Goal: Task Accomplishment & Management: Manage account settings

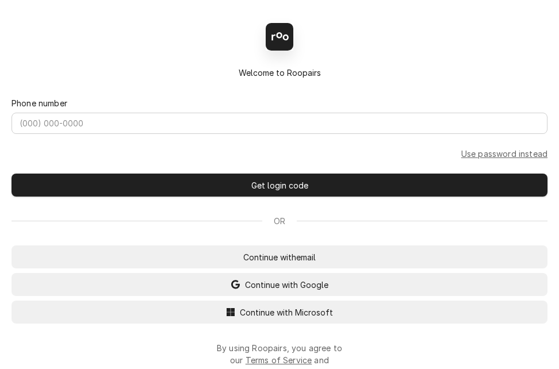
click at [246, 318] on div "Back Enter code Welcome to Roopairs Phone number Use password instead Get login…" at bounding box center [279, 184] width 559 height 369
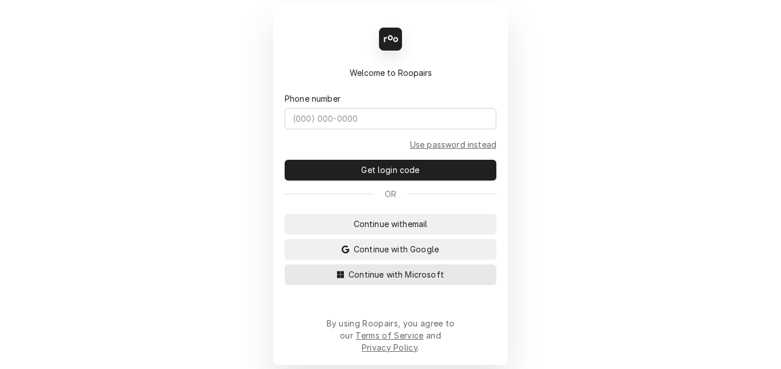
click at [383, 281] on span "Continue with Microsoft" at bounding box center [396, 275] width 100 height 12
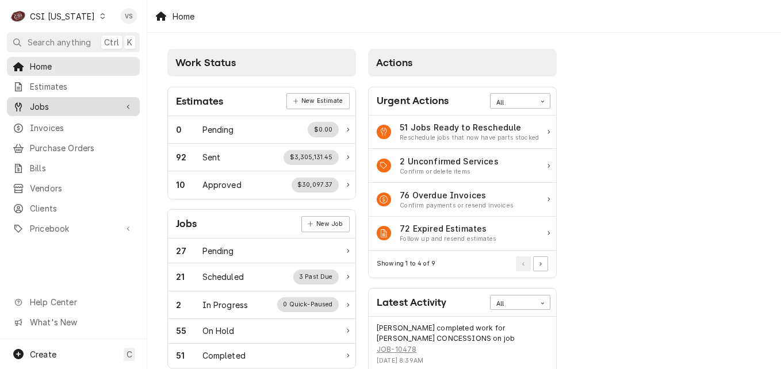
click at [44, 104] on span "Jobs" at bounding box center [73, 107] width 87 height 12
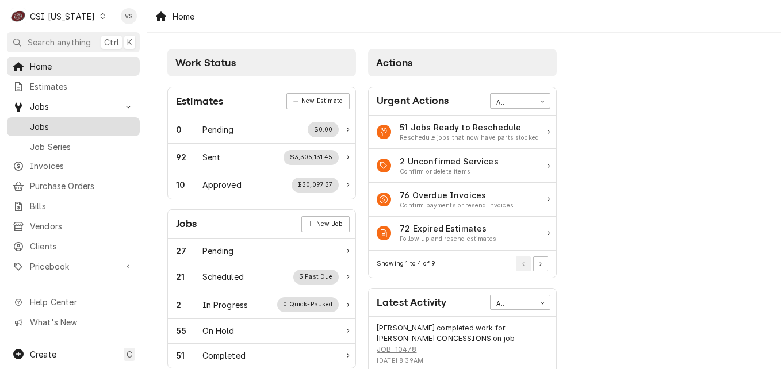
click at [52, 123] on span "Jobs" at bounding box center [82, 127] width 104 height 12
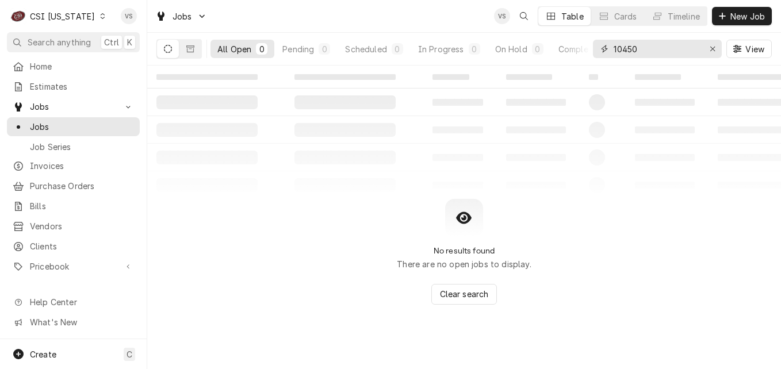
click at [628, 48] on input "10450" at bounding box center [657, 49] width 86 height 18
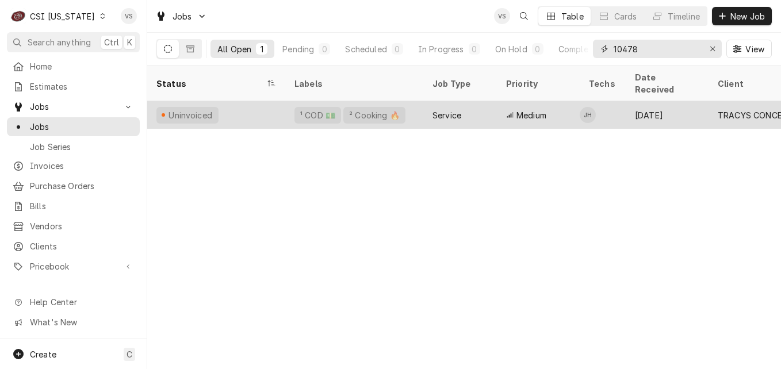
type input "10478"
click at [246, 106] on div "Uninvoiced" at bounding box center [216, 115] width 138 height 28
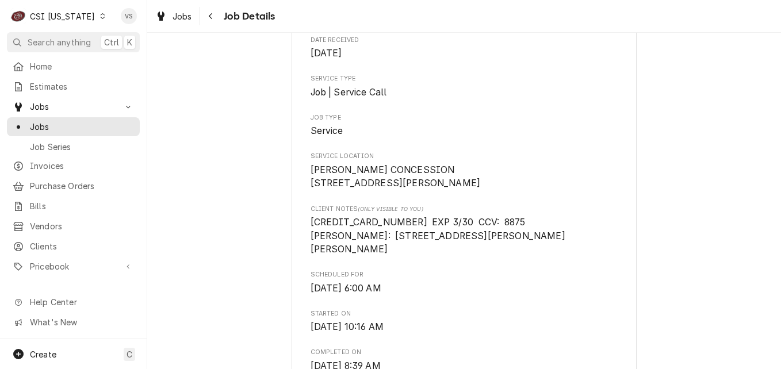
scroll to position [173, 0]
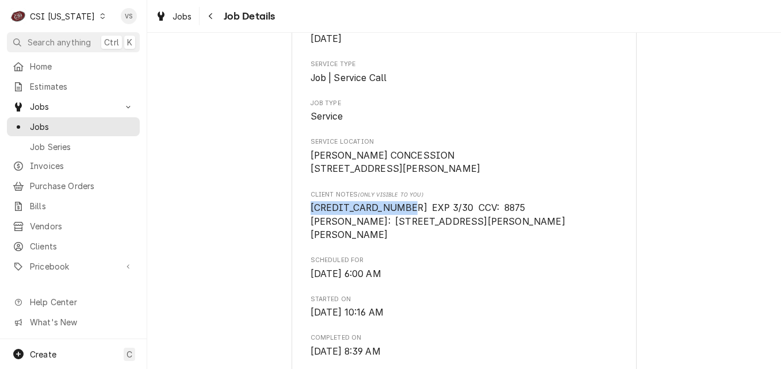
drag, startPoint x: 392, startPoint y: 221, endPoint x: 296, endPoint y: 223, distance: 96.1
drag, startPoint x: 296, startPoint y: 223, endPoint x: 329, endPoint y: 221, distance: 32.3
copy span "3411 8729 3481 001"
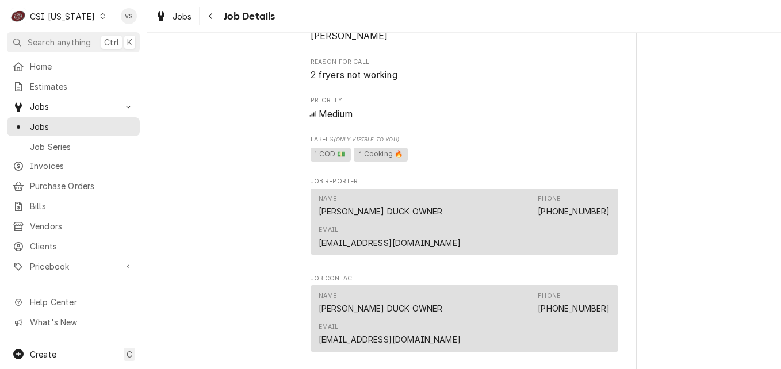
scroll to position [806, 0]
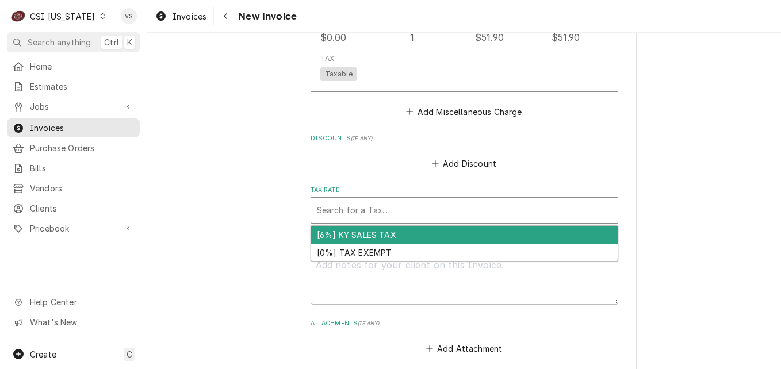
scroll to position [3682, 0]
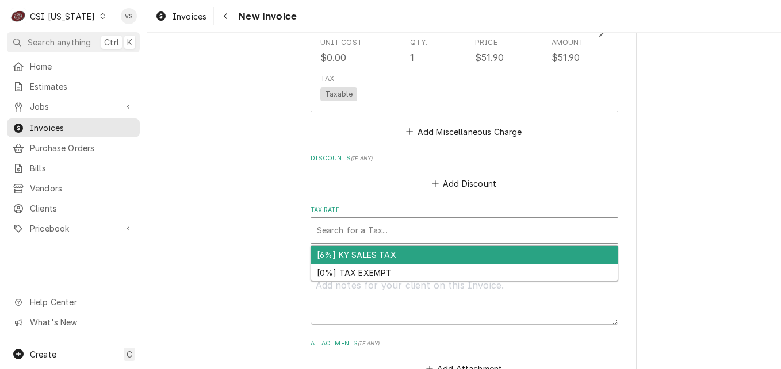
click at [342, 256] on div "[6%] KY SALES TAX" at bounding box center [464, 255] width 307 height 18
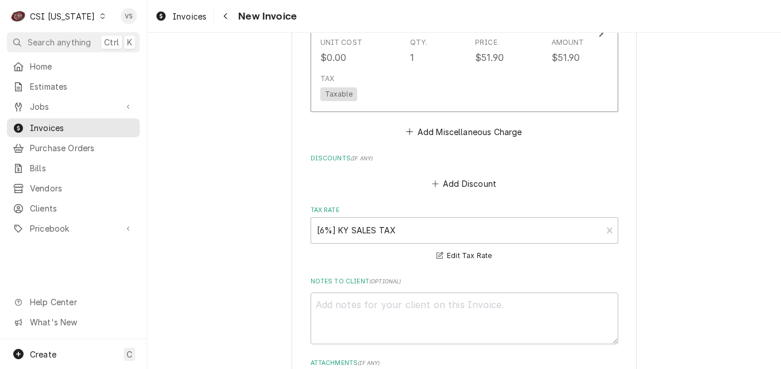
scroll to position [3953, 0]
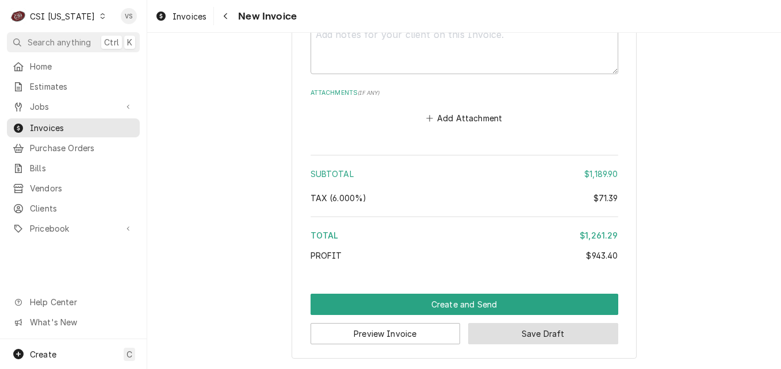
click at [550, 326] on button "Save Draft" at bounding box center [543, 333] width 150 height 21
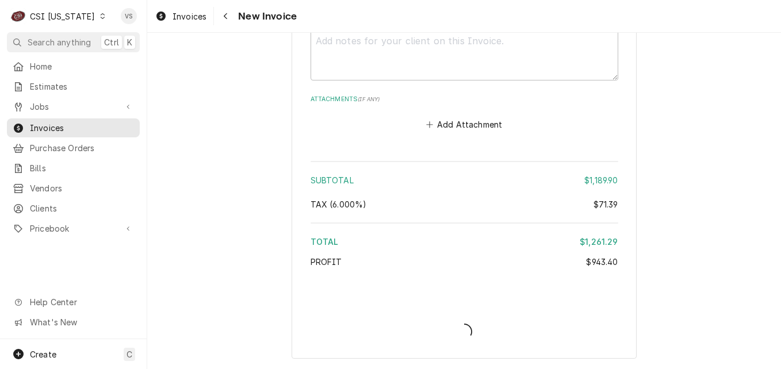
scroll to position [3947, 0]
type textarea "x"
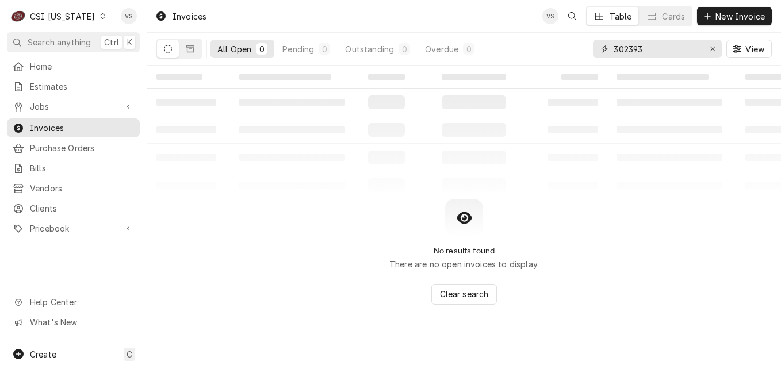
drag, startPoint x: 652, startPoint y: 51, endPoint x: 498, endPoint y: 51, distance: 154.2
click at [499, 51] on div "All Open 0 Pending 0 Outstanding 0 Overdue 0 302393 View" at bounding box center [465, 49] width 616 height 32
click at [621, 51] on input "1000570" at bounding box center [657, 49] width 86 height 18
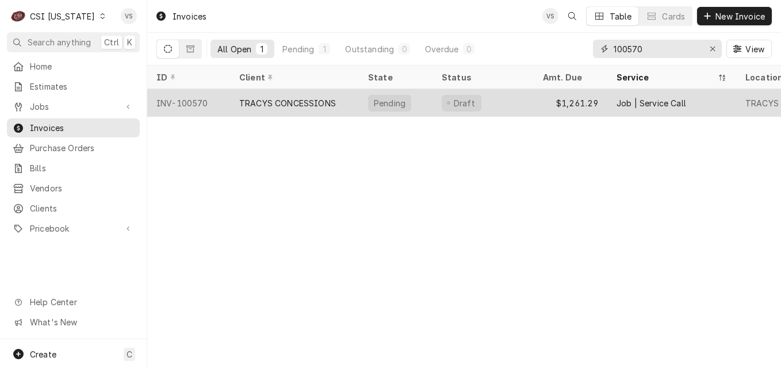
type input "100570"
click at [308, 103] on div "TRACYS CONCESSIONS" at bounding box center [287, 103] width 97 height 12
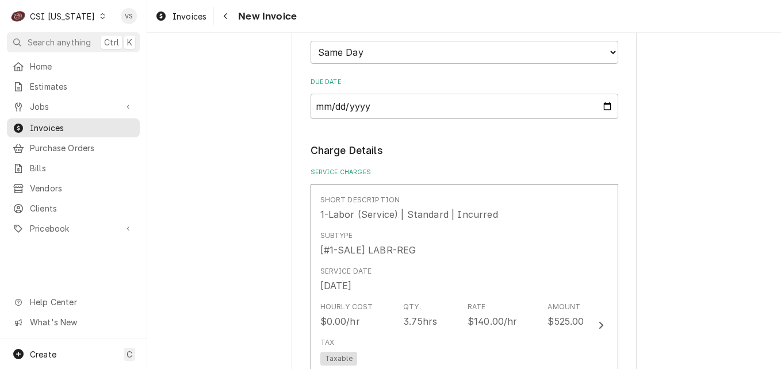
scroll to position [1036, 0]
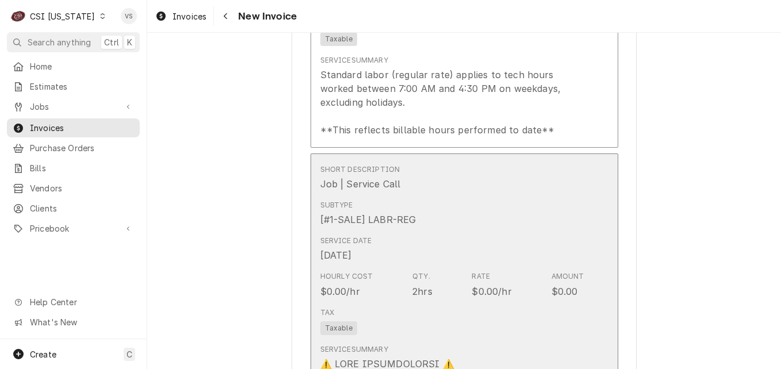
click at [488, 223] on div "Subtype [#1-SALE] LABR-REG" at bounding box center [452, 214] width 264 height 36
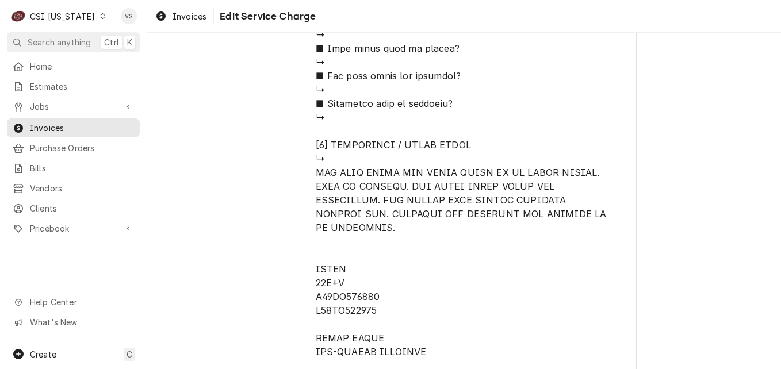
scroll to position [1208, 0]
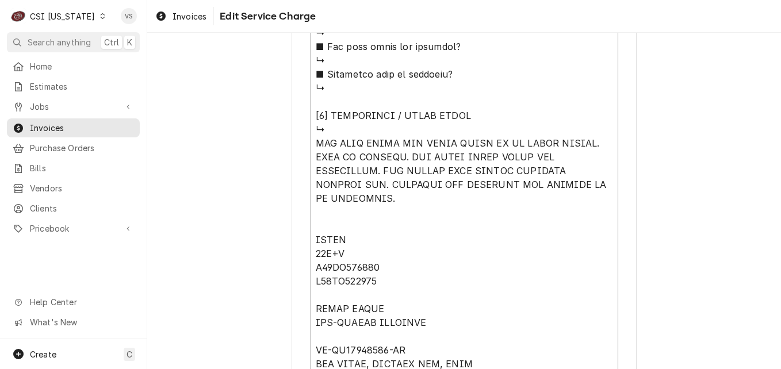
drag, startPoint x: 312, startPoint y: 240, endPoint x: 395, endPoint y: 286, distance: 95.3
type textarea "x"
type textarea "⚠️ 𝗙𝗢𝗥𝗠 𝗜𝗡𝗦𝗧𝗥𝗨𝗖𝗧𝗜𝗢𝗡𝗦 ⚠️ ✪ 𝗖𝗼𝗺𝗽𝗹𝗲𝘁𝗲 𝗮𝗹𝗹 𝗿𝗲𝗹𝗲𝘃𝗮𝗻𝘁 𝘀𝗲𝗰𝘁𝗶𝗼𝗻𝘀 ✪ 𝗣𝗿𝗼𝘃𝗶𝗱𝗲 𝗱𝗲𝘁𝗮𝗶𝗹𝗲𝗱 𝗮𝗻𝘀…"
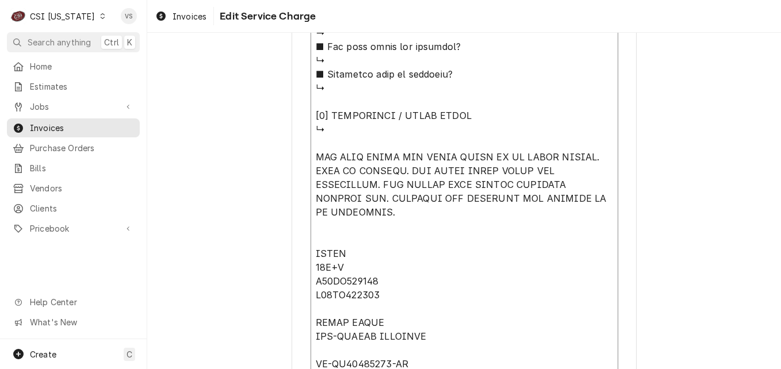
type textarea "x"
type textarea "⚠️ 𝗙𝗢𝗥𝗠 𝗜𝗡𝗦𝗧𝗥𝗨𝗖𝗧𝗜𝗢𝗡𝗦 ⚠️ ✪ 𝗖𝗼𝗺𝗽𝗹𝗲𝘁𝗲 𝗮𝗹𝗹 𝗿𝗲𝗹𝗲𝘃𝗮𝗻𝘁 𝘀𝗲𝗰𝘁𝗶𝗼𝗻𝘀 ✪ 𝗣𝗿𝗼𝘃𝗶𝗱𝗲 𝗱𝗲𝘁𝗮𝗶𝗹𝗲𝗱 𝗮𝗻𝘀…"
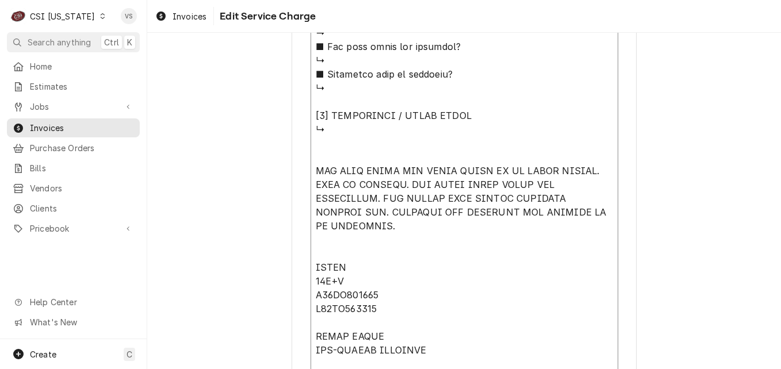
paste textarea "PITCO 45C+S G07DD015303 G07DD015311"
type textarea "x"
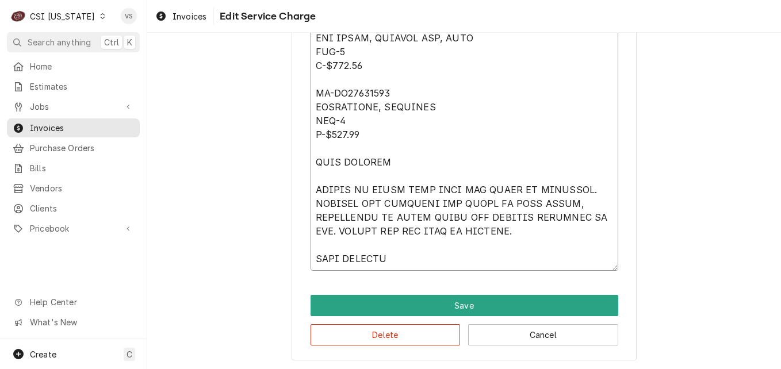
scroll to position [1605, 0]
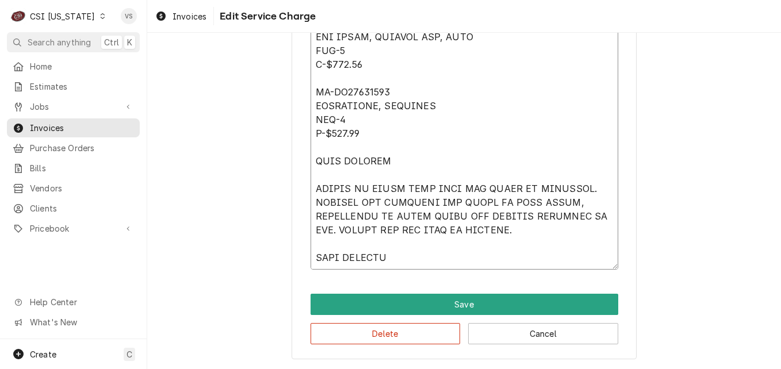
drag, startPoint x: 311, startPoint y: 142, endPoint x: 532, endPoint y: 235, distance: 240.6
type textarea "⚠️ 𝗙𝗢𝗥𝗠 𝗜𝗡𝗦𝗧𝗥𝗨𝗖𝗧𝗜𝗢𝗡𝗦 ⚠️ ✪ 𝗖𝗼𝗺𝗽𝗹𝗲𝘁𝗲 𝗮𝗹𝗹 𝗿𝗲𝗹𝗲𝘃𝗮𝗻𝘁 𝘀𝗲𝗰𝘁𝗶𝗼𝗻𝘀 ✪ 𝗣𝗿𝗼𝘃𝗶𝗱𝗲 𝗱𝗲𝘁𝗮𝗶𝗹𝗲𝗱 𝗮𝗻𝘀…"
click at [395, 330] on button "Delete" at bounding box center [386, 333] width 150 height 21
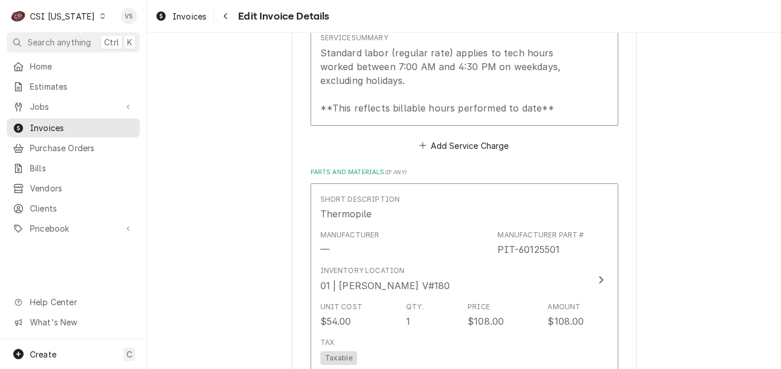
scroll to position [1231, 0]
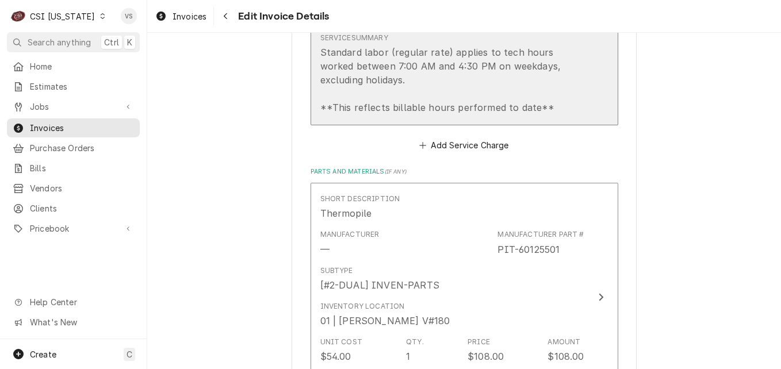
click at [399, 81] on div "Standard labor (regular rate) applies to tech hours worked between 7:00 AM and …" at bounding box center [452, 79] width 264 height 69
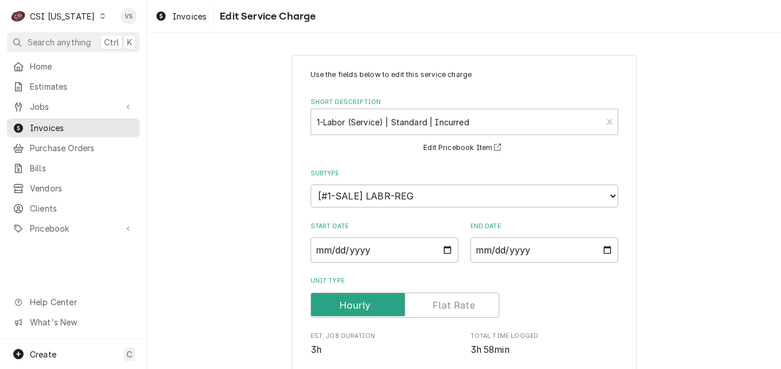
scroll to position [348, 0]
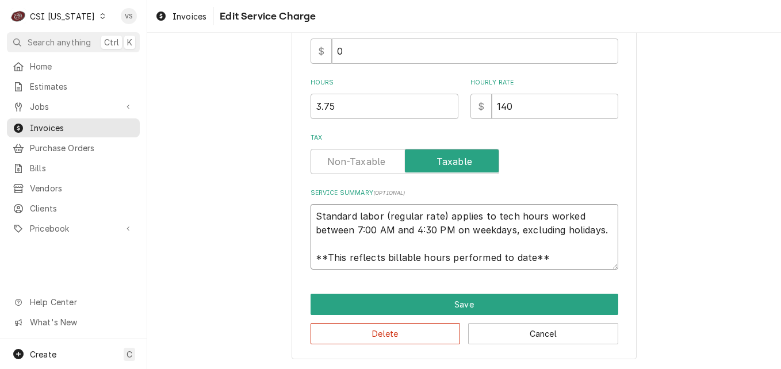
click at [315, 216] on textarea "Standard labor (regular rate) applies to tech hours worked between 7:00 AM and …" at bounding box center [465, 237] width 308 height 66
drag, startPoint x: 310, startPoint y: 216, endPoint x: 512, endPoint y: 256, distance: 205.8
click at [540, 266] on textarea "Standard labor (regular rate) applies to tech hours worked between 7:00 AM and …" at bounding box center [465, 237] width 308 height 66
paste textarea "PITCO 45C+S G07DD015303 G07DD015311 FAR LEFT FRYER GAS VALVE LEAKS BY TO PILOT …"
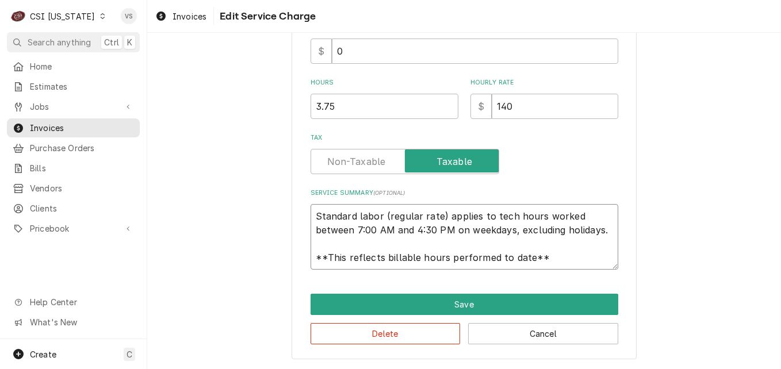
type textarea "x"
type textarea "PITCO 45C+S G07DD015303 G07DD015311 FAR LEFT FRYER GAS VALVE LEAKS BY TO PILOT …"
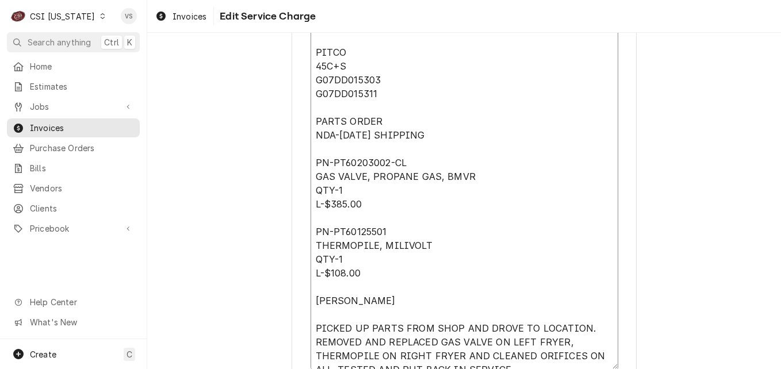
scroll to position [0, 0]
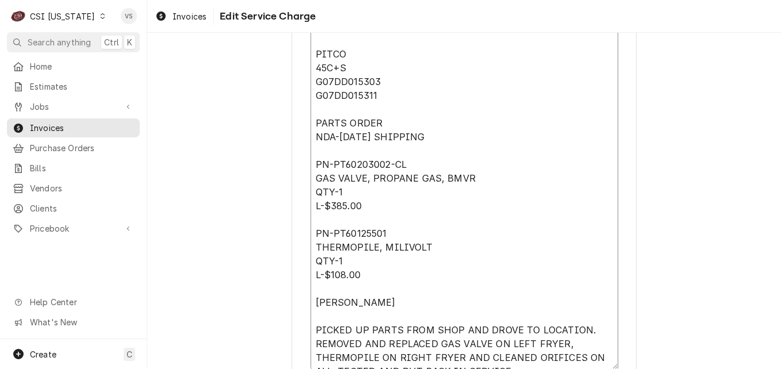
click at [361, 52] on textarea "PITCO 45C+S G07DD015303 G07DD015311 FAR LEFT FRYER GAS VALVE LEAKS BY TO PILOT …" at bounding box center [465, 123] width 308 height 494
type textarea "x"
type textarea "PITCO 45C+S G07DD015303 G07DD015311 FAR LEFT FRYER GAS VALVE LEAKS BY TO PILOT …"
type textarea "x"
type textarea "PITCO 45C+S G07DD015303 G07DD015311 FAR LEFT FRYER GAS VALVE LEAKS BY TO PILOT …"
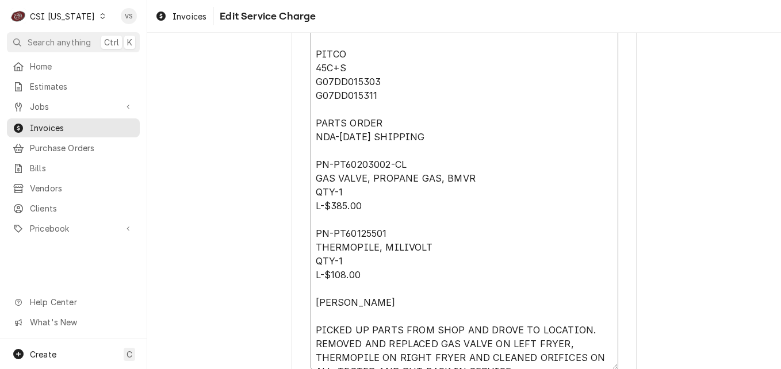
type textarea "x"
type textarea "PITCO 45C+S G07DD015303 G07DD015311 FAR LEFT FRYER GAS VALVE LEAKS BY TO PILOT …"
type textarea "x"
type textarea "PITCO 45C+S G07DD015303 G07DD015311 FAR LEFT FRYER GAS VALVE LEAKS BY TO PILOT …"
type textarea "x"
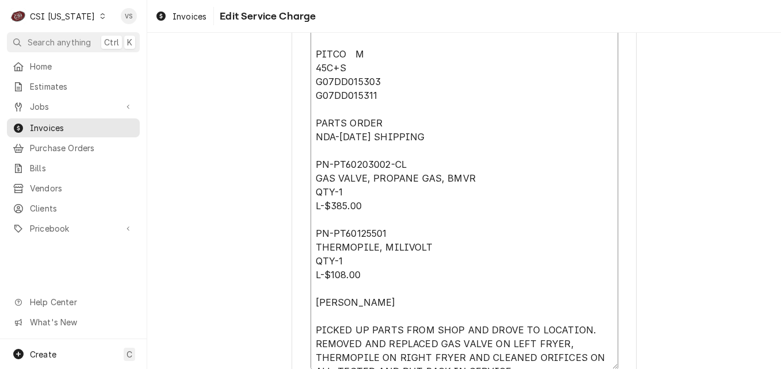
type textarea "PITCO 45C+S G07DD015303 G07DD015311 FAR LEFT FRYER GAS VALVE LEAKS BY TO PILOT …"
type textarea "x"
type textarea "PITCO 45C+S G07DD015303 G07DD015311 FAR LEFT FRYER GAS VALVE LEAKS BY TO PILOT …"
type textarea "x"
type textarea "PITCO 45C+S G07DD015303 G07DD015311 FAR LEFT FRYER GAS VALVE LEAKS BY TO PILOT …"
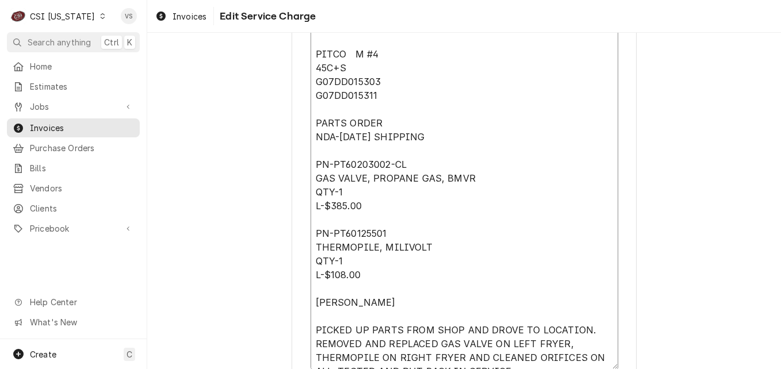
type textarea "x"
type textarea "PITCO 45C+S G07DD015303 G07DD015311 FAR LEFT FRYER GAS VALVE LEAKS BY TO PILOT …"
type textarea "x"
type textarea "PITCO 45C+S G07DD015303 G07DD015311 FAR LEFT FRYER GAS VALVE LEAKS BY TO PILOT …"
type textarea "x"
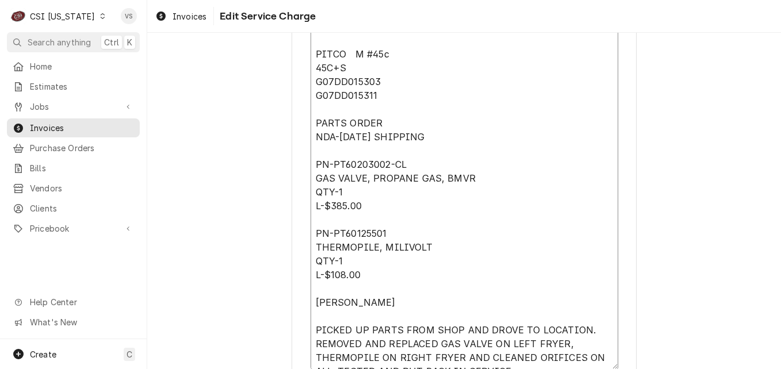
type textarea "PITCO 45C+S G07DD015303 G07DD015311 FAR LEFT FRYER GAS VALVE LEAKS BY TO PILOT …"
type textarea "x"
type textarea "PITCO 45C+S G07DD015303 G07DD015311 FAR LEFT FRYER GAS VALVE LEAKS BY TO PILOT …"
type textarea "x"
type textarea "PITCO 45C+S G07DD015303 G07DD015311 FAR LEFT FRYER GAS VALVE LEAKS BY TO PILOT …"
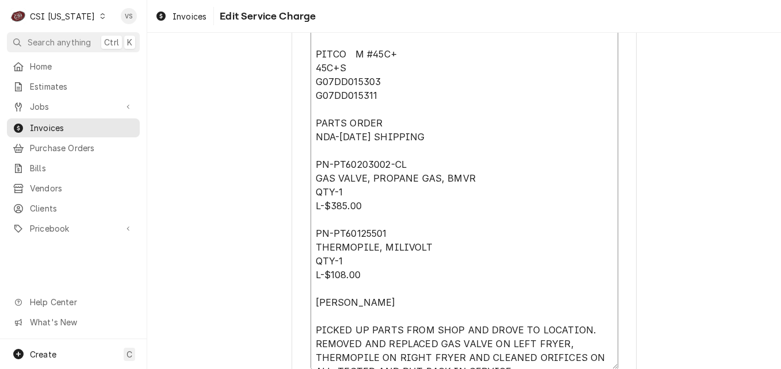
type textarea "x"
type textarea "PITCO 45C+S G07DD015303 G07DD015311 FAR LEFT FRYER GAS VALVE LEAKS BY TO PILOT …"
type textarea "x"
type textarea "PITCO 45C+S G07DD015303 G07DD015311 FAR LEFT FRYER GAS VALVE LEAKS BY TO PILOT …"
type textarea "x"
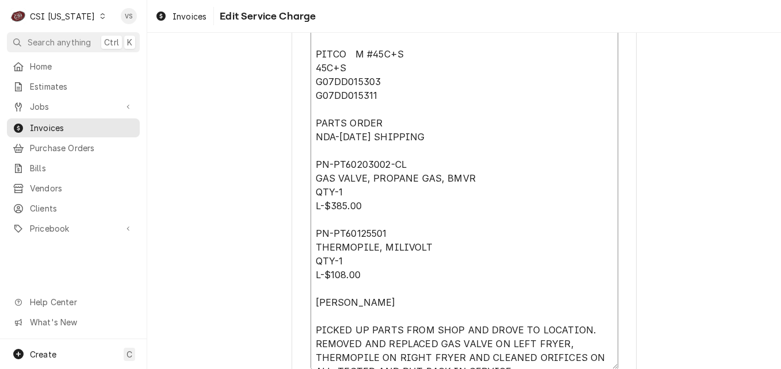
type textarea "PITCO 45C+S G07DD015303 G07DD015311 FAR LEFT FRYER GAS VALVE LEAKS BY TO PILOT …"
type textarea "x"
type textarea "PITCO 45C+S G07DD015303 G07DD015311 FAR LEFT FRYER GAS VALVE LEAKS BY TO PILOT …"
type textarea "x"
type textarea "PITCO 45C+S G07DD015303 G07DD015311 FAR LEFT FRYER GAS VALVE LEAKS BY TO PILOT …"
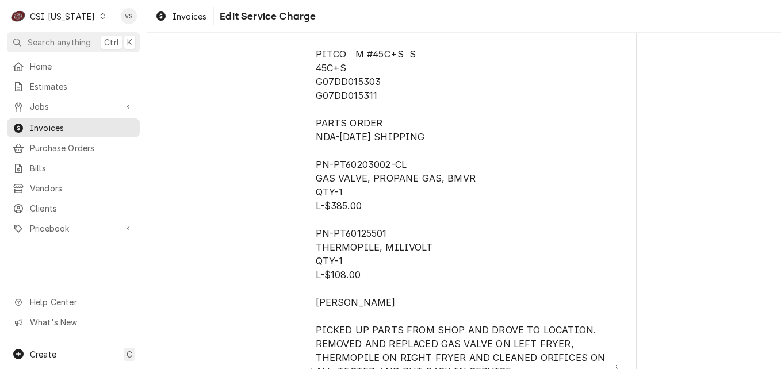
type textarea "x"
type textarea "PITCO 45C+S G07DD015303 G07DD015311 FAR LEFT FRYER GAS VALVE LEAKS BY TO PILOT …"
drag, startPoint x: 314, startPoint y: 80, endPoint x: 375, endPoint y: 79, distance: 61.0
click at [375, 79] on textarea "PITCO 45C+S G07DD015303 G07DD015311 FAR LEFT FRYER GAS VALVE LEAKS BY TO PILOT …" at bounding box center [465, 123] width 308 height 494
click at [425, 52] on textarea "PITCO 45C+S G07DD015303 G07DD015311 FAR LEFT FRYER GAS VALVE LEAKS BY TO PILOT …" at bounding box center [465, 123] width 308 height 494
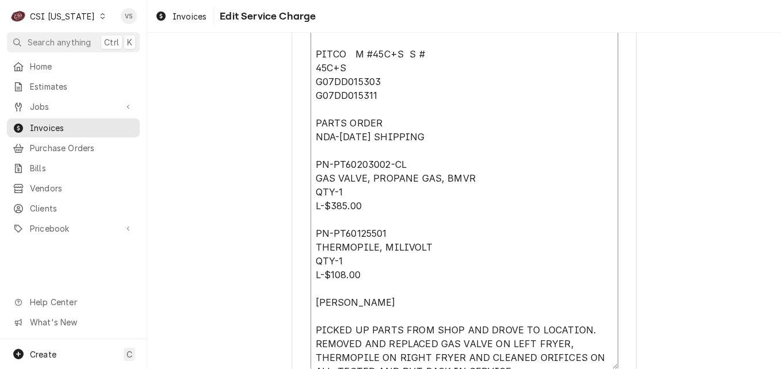
paste textarea "G07DD015303"
type textarea "x"
type textarea "PITCO 45C+S G07DD015303 G07DD015311 FAR LEFT FRYER GAS VALVE LEAKS BY TO PILOT …"
type textarea "x"
type textarea "PITCO 45C+S G07DD015303 G07DD015311 FAR LEFT FRYER GAS VALVE LEAKS BY TO PILOT …"
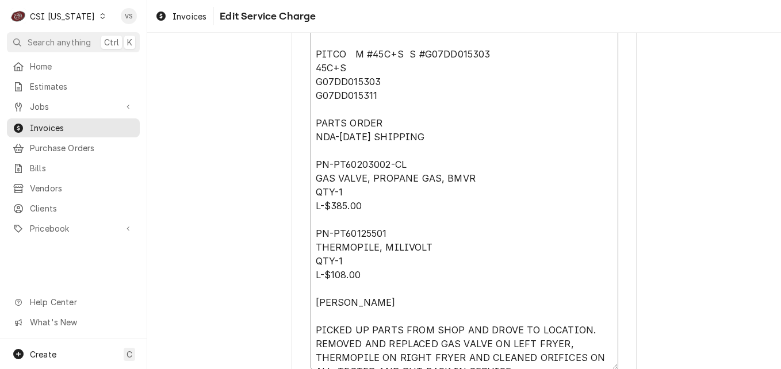
type textarea "x"
type textarea "PITCO 45C+S G07DD015303 G07DD015311 FAR LEFT FRYER GAS VALVE LEAKS BY TO PILOT …"
type textarea "x"
type textarea "PITCO 45C+S G07DD015303 G07DD015311 FAR LEFT FRYER GAS VALVE LEAKS BY TO PILOT …"
type textarea "x"
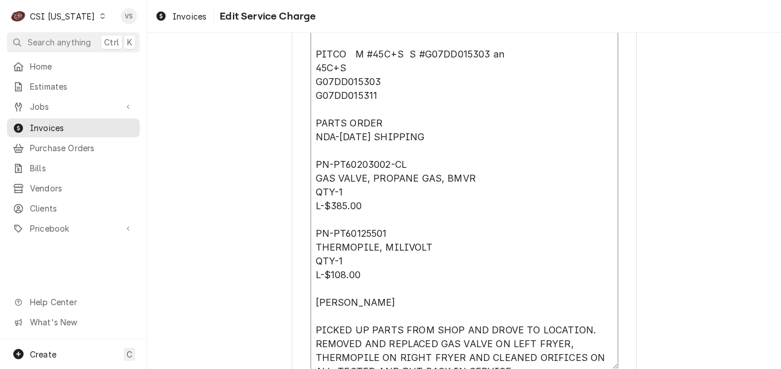
type textarea "PITCO 45C+S G07DD015303 G07DD015311 FAR LEFT FRYER GAS VALVE LEAKS BY TO PILOT …"
type textarea "x"
type textarea "PITCO 45C+S G07DD015303 G07DD015311 FAR LEFT FRYER GAS VALVE LEAKS BY TO PILOT …"
drag, startPoint x: 368, startPoint y: 98, endPoint x: 312, endPoint y: 99, distance: 56.4
click at [312, 99] on textarea "PITCO 45C+S G07DD015303 G07DD015311 FAR LEFT FRYER GAS VALVE LEAKS BY TO PILOT …" at bounding box center [465, 123] width 308 height 494
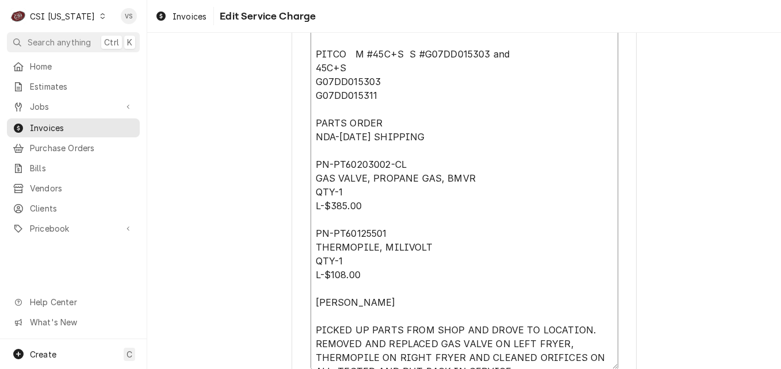
click at [512, 55] on textarea "PITCO 45C+S G07DD015303 G07DD015311 FAR LEFT FRYER GAS VALVE LEAKS BY TO PILOT …" at bounding box center [465, 123] width 308 height 494
type textarea "x"
type textarea "PITCO 45C+S G07DD015303 G07DD015311 FAR LEFT FRYER GAS VALVE LEAKS BY TO PILOT …"
paste textarea "G07DD015311"
type textarea "x"
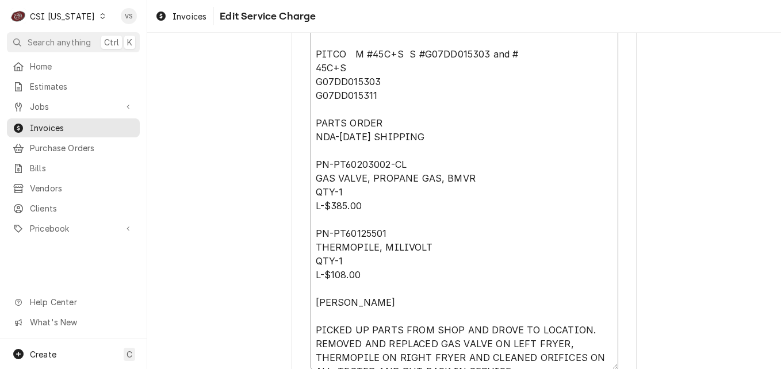
type textarea "PITCO 45C+S G07DD015303 G07DD015311 FAR LEFT FRYER GAS VALVE LEAKS BY TO PILOT …"
drag, startPoint x: 311, startPoint y: 64, endPoint x: 401, endPoint y: 303, distance: 255.3
click at [401, 303] on textarea "PITCO 45C+S G07DD015303 G07DD015311 FAR LEFT FRYER GAS VALVE LEAKS BY TO PILOT …" at bounding box center [465, 123] width 308 height 494
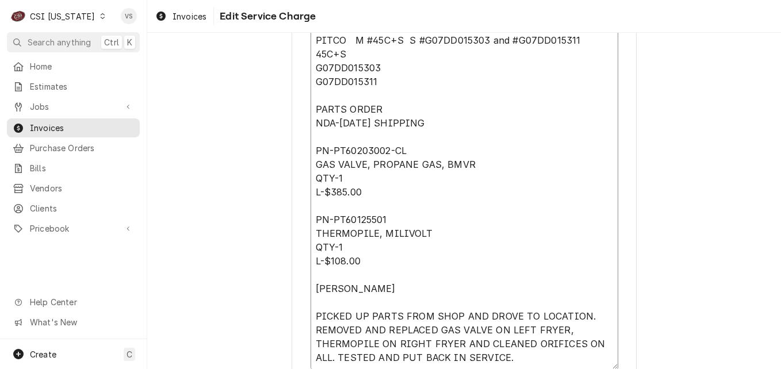
type textarea "x"
type textarea "PITCO 45C+S G07DD015303 G07DD015311 FAR LEFT FRYER GAS VALVE LEAKS BY TO PILOT …"
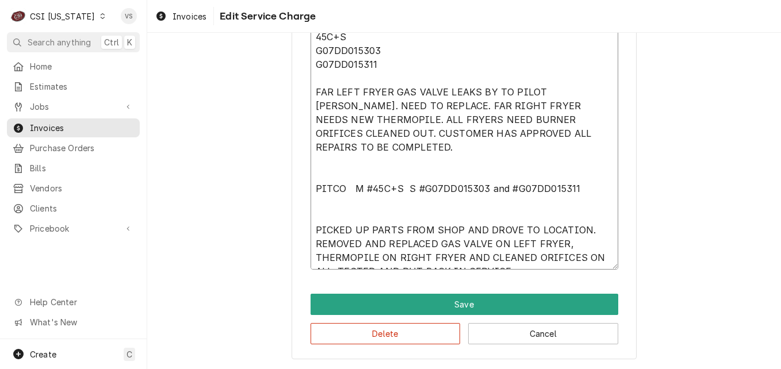
scroll to position [484, 0]
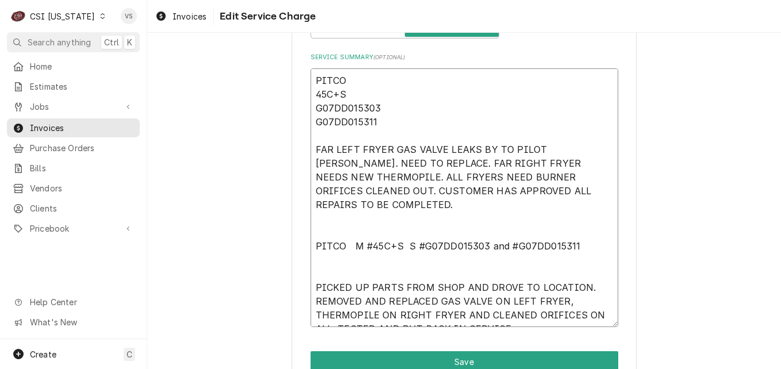
drag, startPoint x: 313, startPoint y: 232, endPoint x: 574, endPoint y: 237, distance: 261.3
click at [574, 237] on textarea "PITCO 45C+S G07DD015303 G07DD015311 FAR LEFT FRYER GAS VALVE LEAKS BY TO PILOT …" at bounding box center [465, 197] width 308 height 259
drag, startPoint x: 312, startPoint y: 81, endPoint x: 413, endPoint y: 115, distance: 106.8
click at [413, 115] on textarea "PITCO 45C+S G07DD015303 G07DD015311 FAR LEFT FRYER GAS VALVE LEAKS BY TO PILOT …" at bounding box center [465, 197] width 308 height 259
click at [367, 85] on textarea "PITCO 45C+S G07DD015303 G07DD015311 FAR LEFT FRYER GAS VALVE LEAKS BY TO PILOT …" at bounding box center [465, 197] width 308 height 259
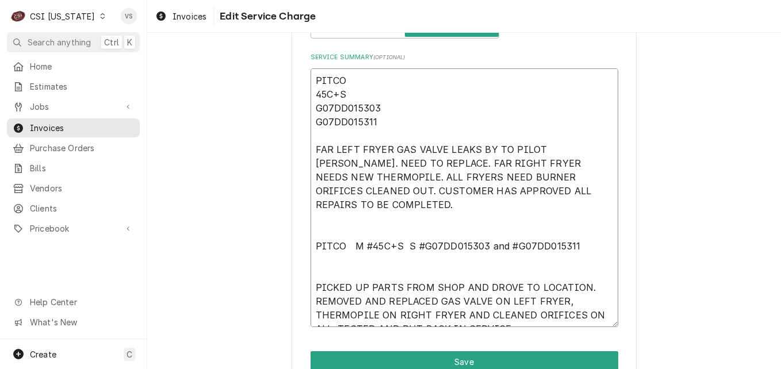
drag, startPoint x: 310, startPoint y: 79, endPoint x: 389, endPoint y: 127, distance: 93.0
click at [389, 127] on textarea "PITCO 45C+S G07DD015303 G07DD015311 FAR LEFT FRYER GAS VALVE LEAKS BY TO PILOT …" at bounding box center [465, 197] width 308 height 259
paste textarea "M #45C+S S #G07DD015303 and #"
type textarea "x"
type textarea "PITCO M #45C+S S #G07DD015303 and #G07DD015311 FAR LEFT FRYER GAS VALVE LEAKS B…"
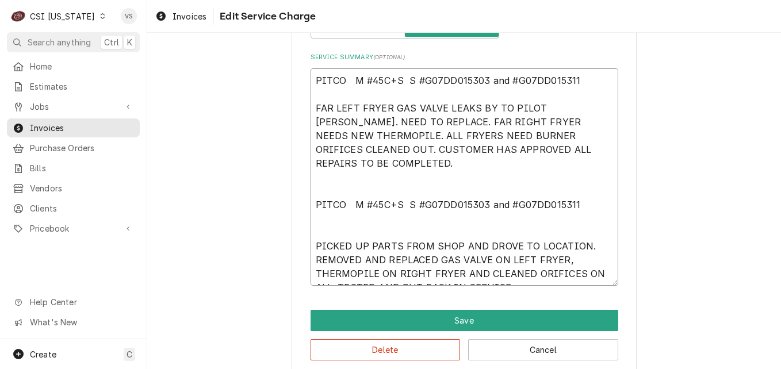
drag, startPoint x: 312, startPoint y: 191, endPoint x: 577, endPoint y: 192, distance: 264.7
click at [577, 192] on textarea "PITCO M #45C+S S #G07DD015303 and #G07DD015311 FAR LEFT FRYER GAS VALVE LEAKS B…" at bounding box center [465, 176] width 308 height 217
drag, startPoint x: 577, startPoint y: 192, endPoint x: 286, endPoint y: 195, distance: 290.6
type textarea "x"
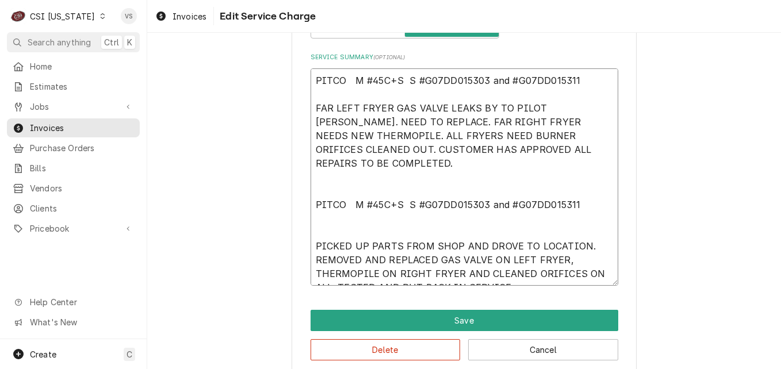
type textarea "PITCO M #45C+S S #G07DD015303 and #G07DD015311 FAR LEFT FRYER GAS VALVE LEAKS B…"
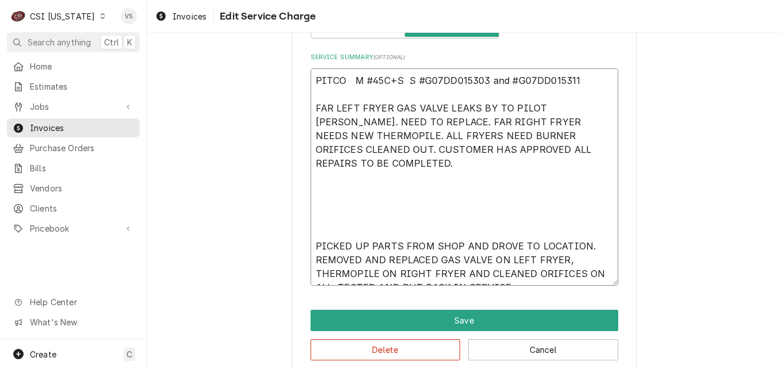
click at [316, 96] on textarea "PITCO M #45C+S S #G07DD015303 and #G07DD015311 FAR LEFT FRYER GAS VALVE LEAKS B…" at bounding box center [465, 176] width 308 height 217
type textarea "x"
type textarea "PITCO M #45C+S S #G07DD015303 and #G07DD015311 FAR LEFT FRYER GAS VALVE LEAKS B…"
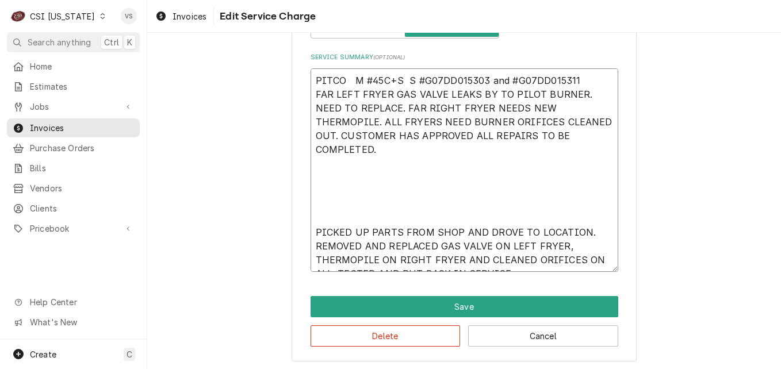
type textarea "x"
type textarea "PITCO M #45C+S S #G07DD015303 and #G07DD015311 FAR LEFT FRYER GAS VALVE LEAKS B…"
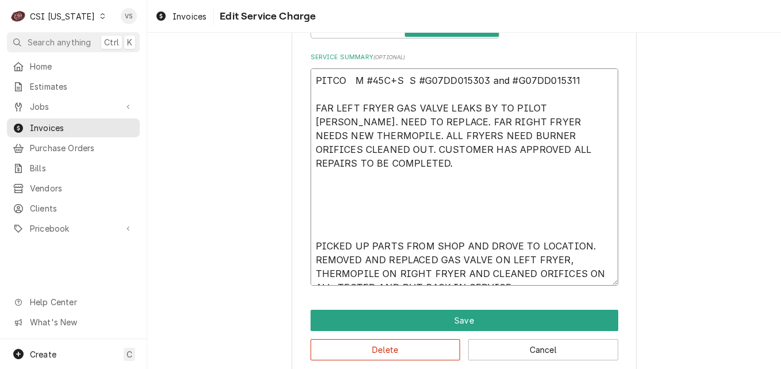
click at [328, 209] on textarea "PITCO M #45C+S S #G07DD015303 and #G07DD015311 FAR LEFT FRYER GAS VALVE LEAKS B…" at bounding box center [465, 176] width 308 height 217
type textarea "x"
type textarea "PITCO M #45C+S S #G07DD015303 and #G07DD015311 FAR LEFT FRYER GAS VALVE LEAKS B…"
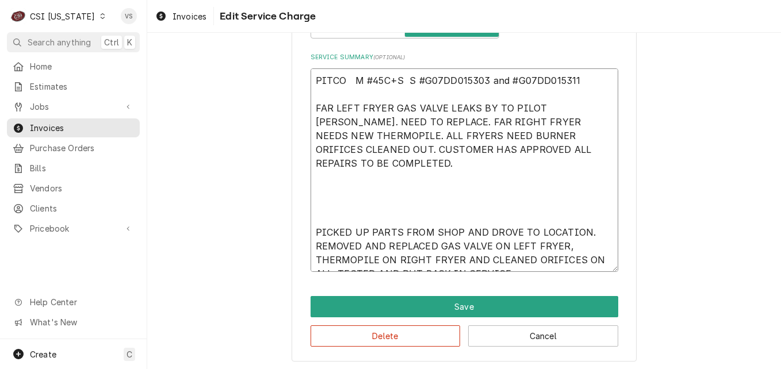
type textarea "x"
type textarea "PITCO M #45C+S S #G07DD015303 and #G07DD015311 FAR LEFT FRYER GAS VALVE LEAKS B…"
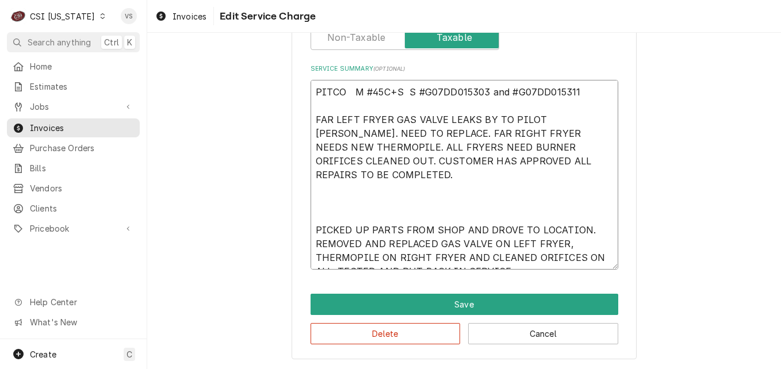
type textarea "x"
type textarea "PITCO M #45C+S S #G07DD015303 and #G07DD015311 FAR LEFT FRYER GAS VALVE LEAKS B…"
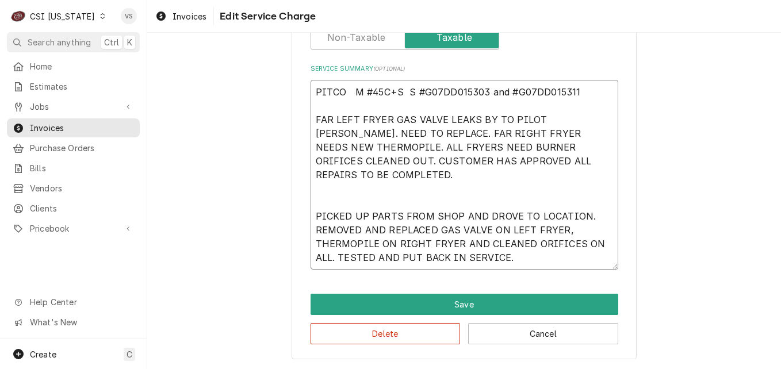
scroll to position [459, 0]
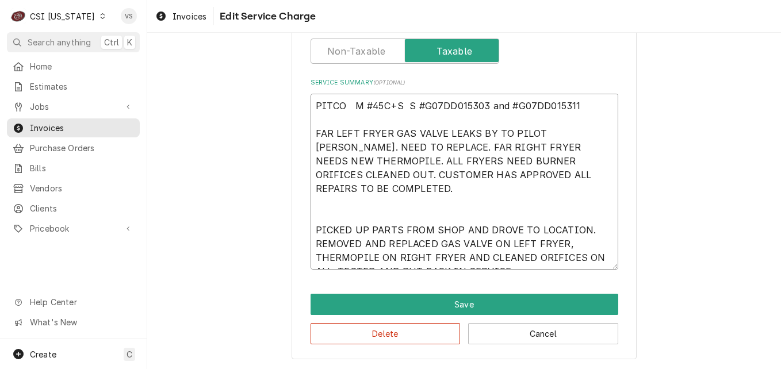
click at [313, 201] on textarea "PITCO M #45C+S S #G07DD015303 and #G07DD015311 FAR LEFT FRYER GAS VALVE LEAKS B…" at bounding box center [465, 182] width 308 height 176
type textarea "x"
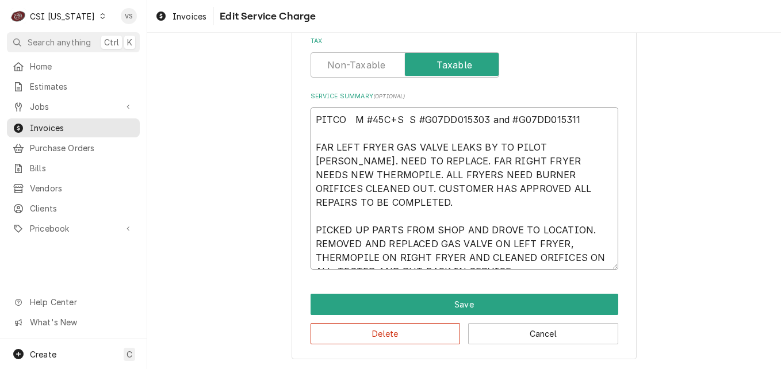
scroll to position [445, 0]
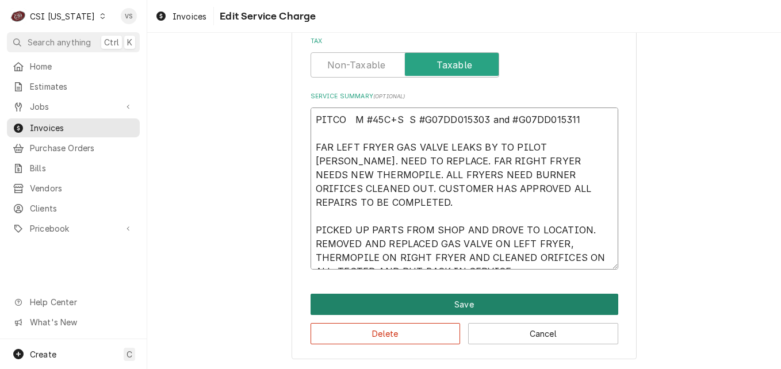
type textarea "PITCO M #45C+S S #G07DD015303 and #G07DD015311 FAR LEFT FRYER GAS VALVE LEAKS B…"
drag, startPoint x: 384, startPoint y: 302, endPoint x: 185, endPoint y: 319, distance: 199.8
click at [412, 309] on button "Save" at bounding box center [465, 304] width 308 height 21
type textarea "x"
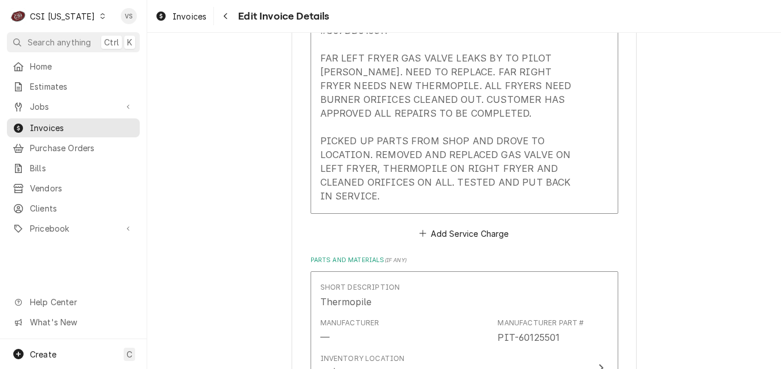
scroll to position [1253, 0]
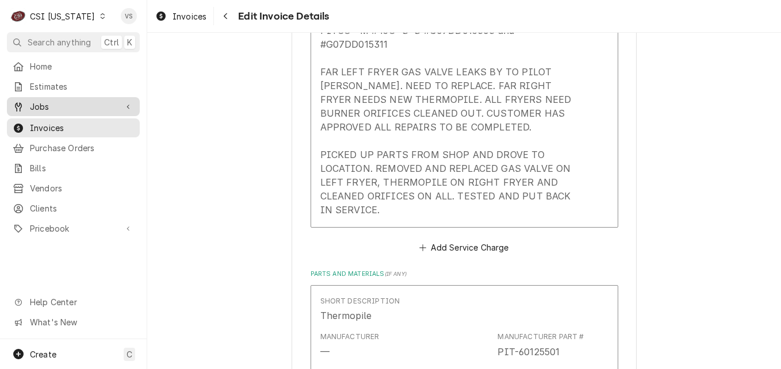
click at [52, 105] on span "Jobs" at bounding box center [73, 107] width 87 height 12
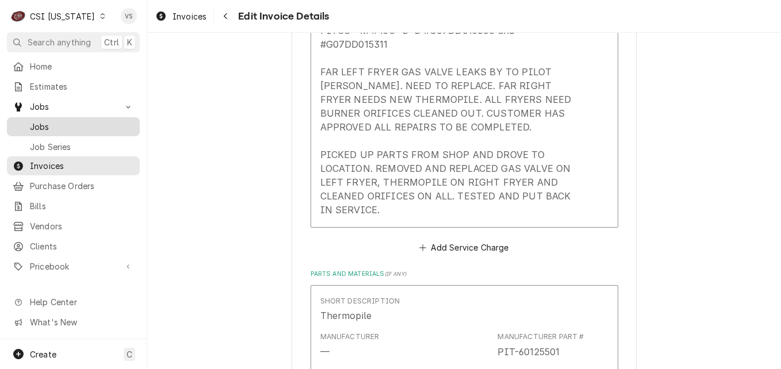
click at [39, 121] on span "Jobs" at bounding box center [82, 127] width 104 height 12
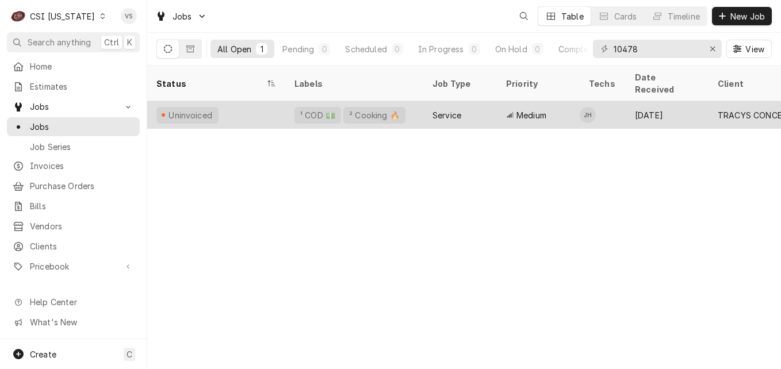
click at [277, 101] on div "Uninvoiced" at bounding box center [216, 115] width 138 height 28
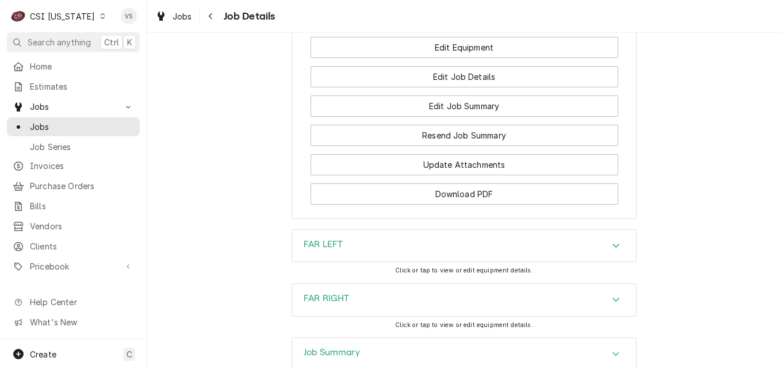
scroll to position [1266, 0]
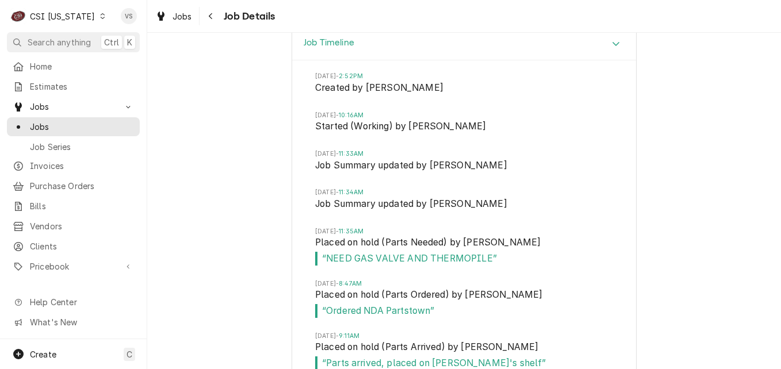
scroll to position [1669, 0]
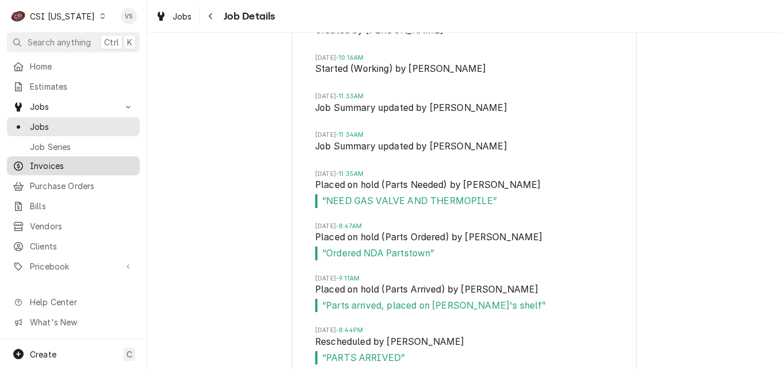
click at [59, 163] on span "Invoices" at bounding box center [82, 166] width 104 height 12
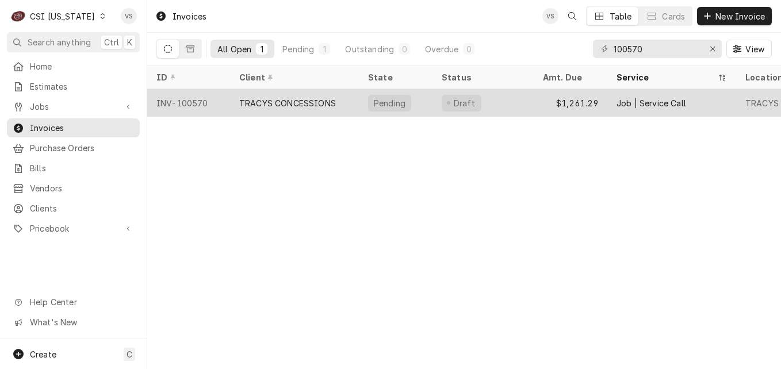
click at [313, 101] on div "TRACYS CONCESSIONS" at bounding box center [287, 103] width 97 height 12
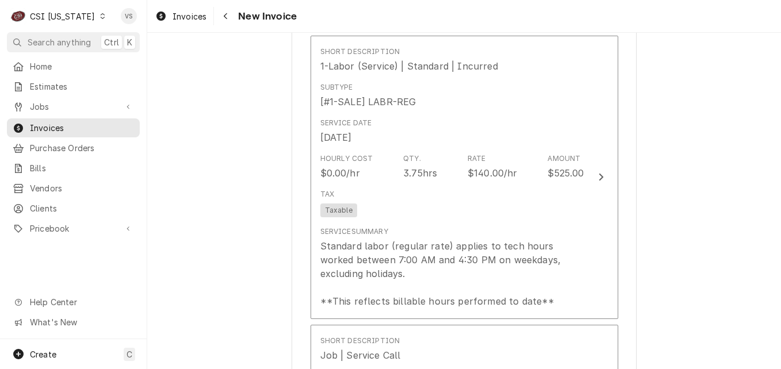
scroll to position [1036, 0]
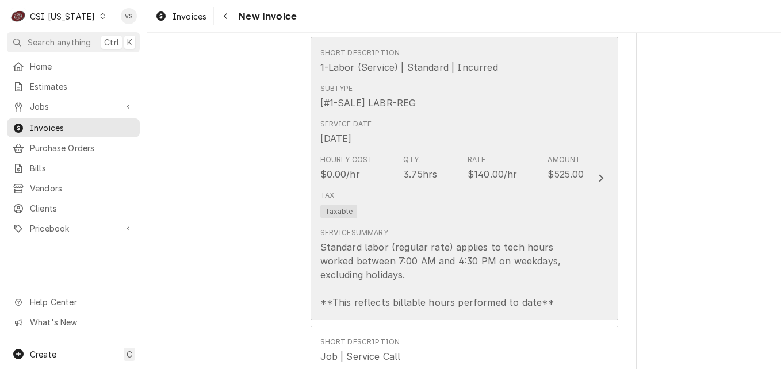
click at [478, 132] on div "Service Date [DATE]" at bounding box center [452, 133] width 264 height 36
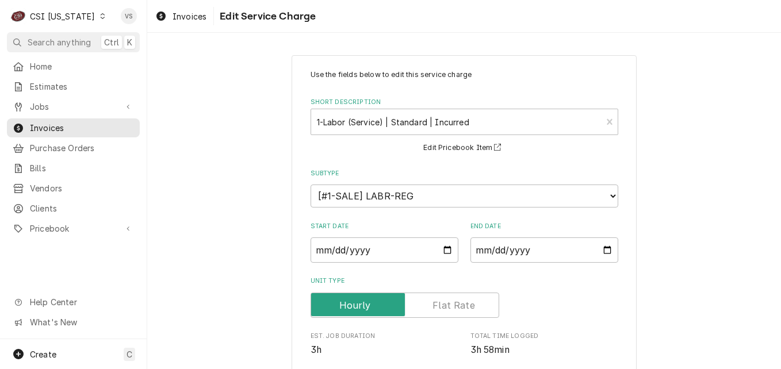
scroll to position [348, 0]
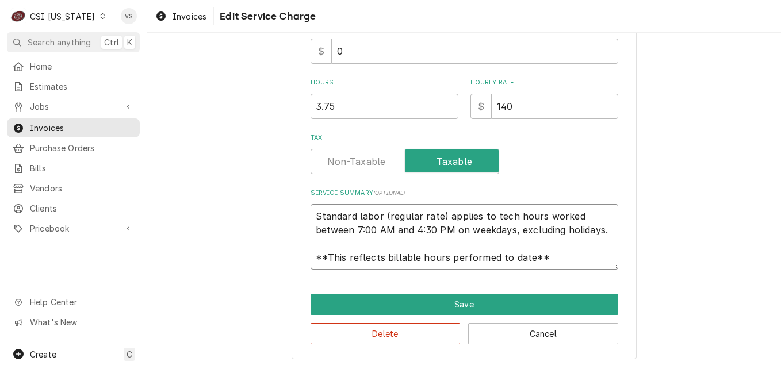
click at [311, 213] on textarea "Standard labor (regular rate) applies to tech hours worked between 7:00 AM and …" at bounding box center [465, 237] width 308 height 66
drag, startPoint x: 569, startPoint y: 229, endPoint x: 573, endPoint y: 264, distance: 35.3
click at [573, 264] on textarea "Standard labor (regular rate) applies to tech hours worked between 7:00 AM and …" at bounding box center [465, 237] width 308 height 66
paste textarea "PITCO M #45C+S S #G07DD015303 and #G07DD015311"
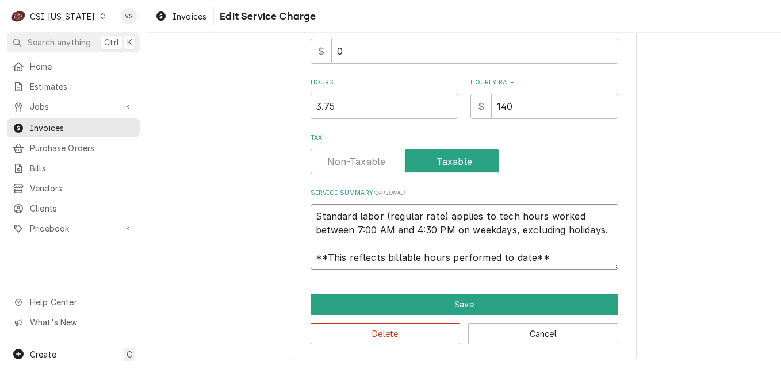
type textarea "x"
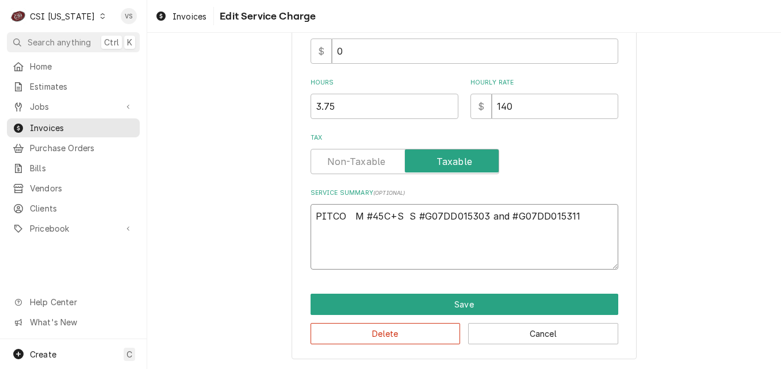
scroll to position [334, 0]
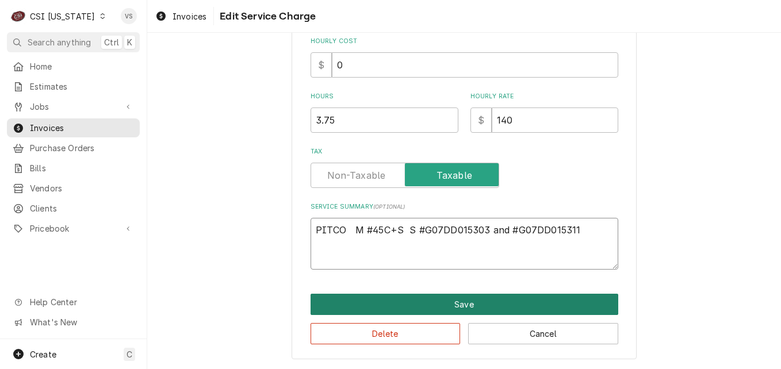
type textarea "PITCO M #45C+S S #G07DD015303 and #G07DD015311"
click at [410, 308] on button "Save" at bounding box center [465, 304] width 308 height 21
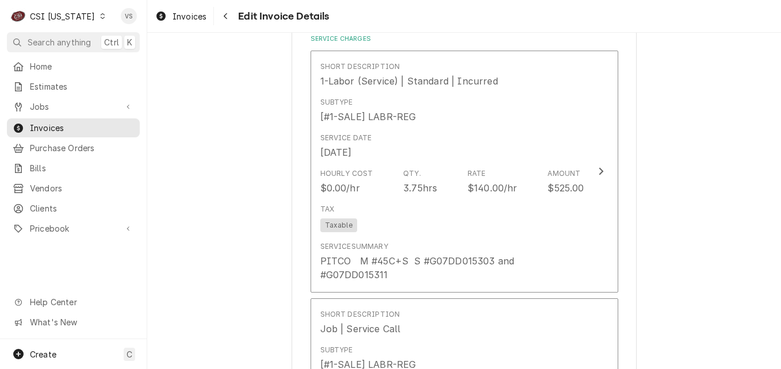
scroll to position [1137, 0]
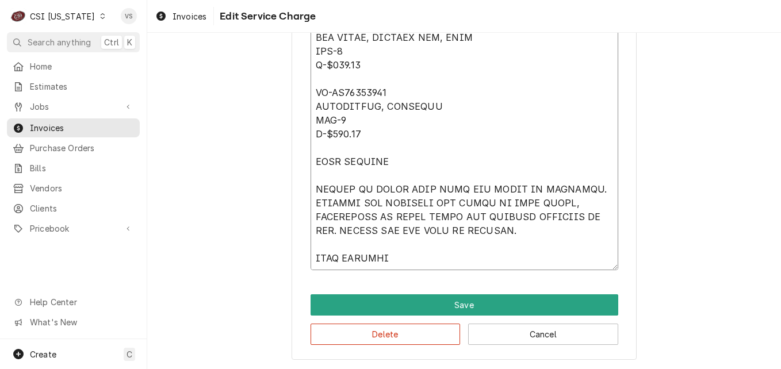
scroll to position [1536, 0]
drag, startPoint x: 312, startPoint y: 285, endPoint x: 538, endPoint y: 235, distance: 231.6
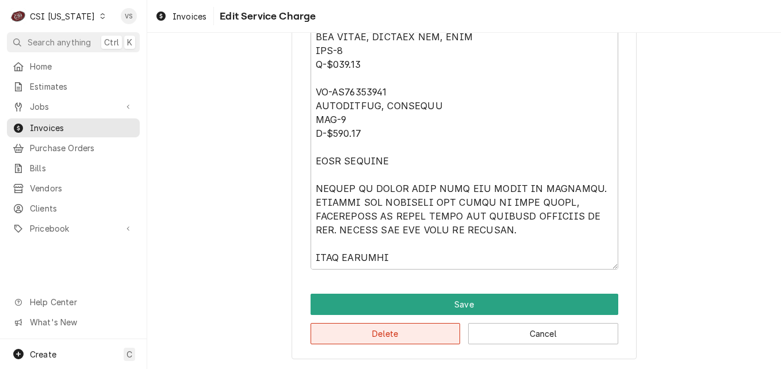
click at [390, 333] on button "Delete" at bounding box center [386, 333] width 150 height 21
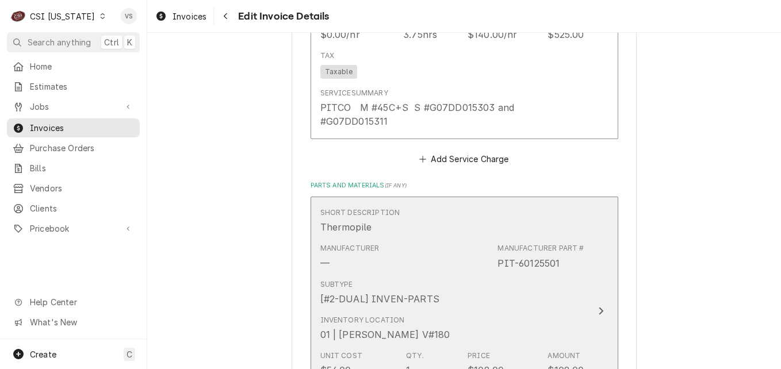
scroll to position [1159, 0]
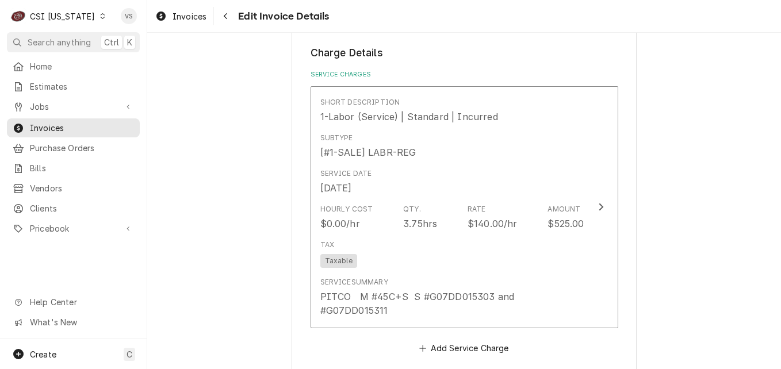
click at [448, 82] on div "Service Charges Short Description 1-Labor (Service) | Standard | Incurred Subty…" at bounding box center [465, 213] width 308 height 286
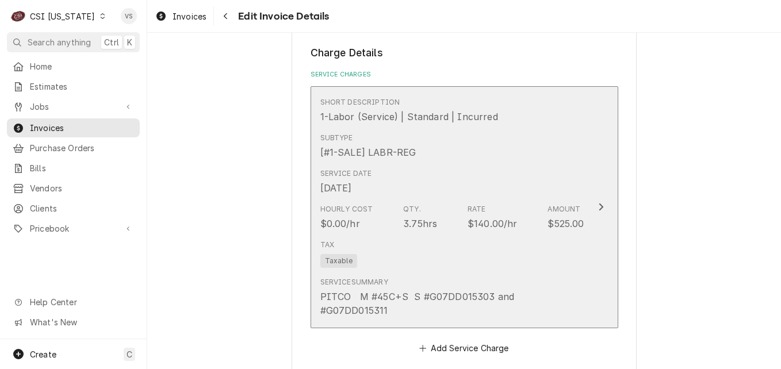
click at [467, 144] on div "Subtype [#1-SALE] LABR-REG" at bounding box center [452, 146] width 264 height 36
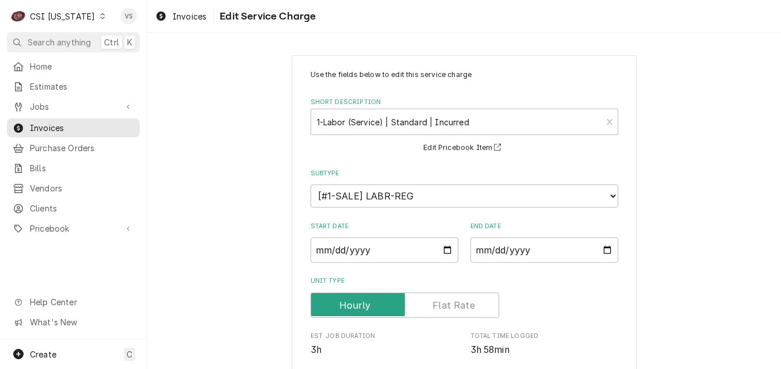
scroll to position [334, 0]
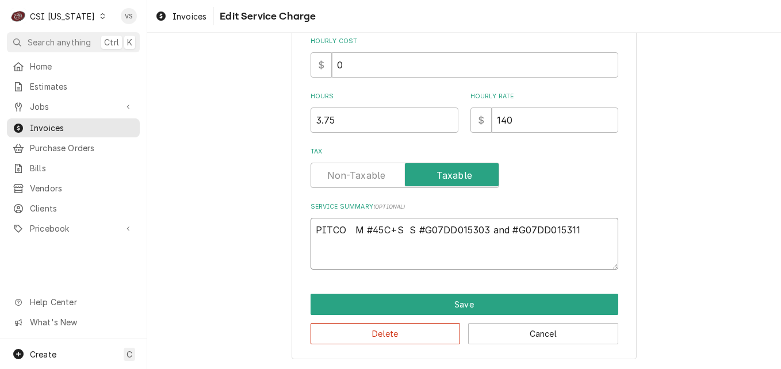
click at [320, 245] on textarea "PITCO M #45C+S S #G07DD015303 and #G07DD015311" at bounding box center [465, 244] width 308 height 52
click at [313, 241] on textarea "PITCO M #45C+S S #G07DD015303 and #G07DD015311" at bounding box center [465, 244] width 308 height 52
click at [579, 229] on textarea "PITCO M #45C+S S #G07DD015303 and #G07DD015311" at bounding box center [465, 244] width 308 height 52
click at [576, 232] on textarea "PITCO M #45C+S S #G07DD015303 and #G07DD015311" at bounding box center [465, 244] width 308 height 52
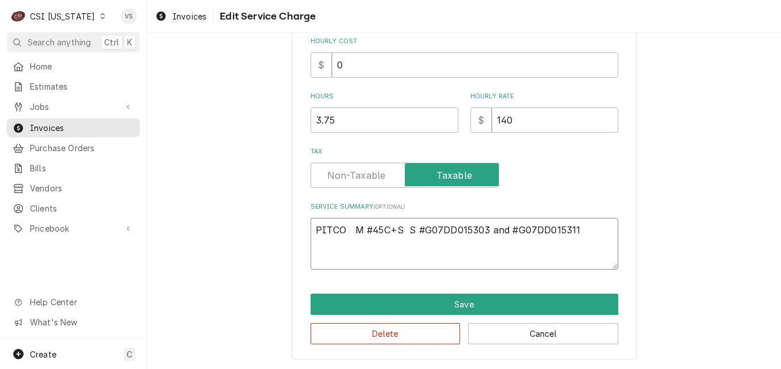
type textarea "x"
type textarea "PITCO M #45C+S S #G07DD015303 and #G07DD015311"
type textarea "x"
type textarea "PITCO M #45C+S S #G07DD015303 and #G07DD015311"
paste textarea "FAR LEFT FRYER GAS VALVE LEAKS BY TO PILOT BURNER. NEED TO REPLACE. FAR RIGHT F…"
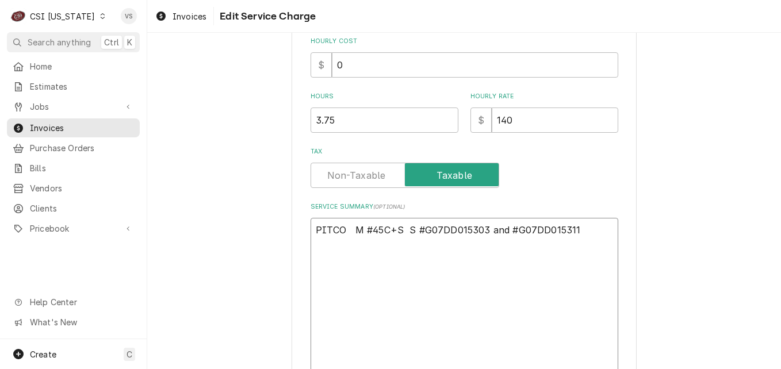
type textarea "x"
type textarea "PITCO M #45C+S S #G07DD015303 and #G07DD015311 FAR LEFT FRYER GAS VALVE LEAKS B…"
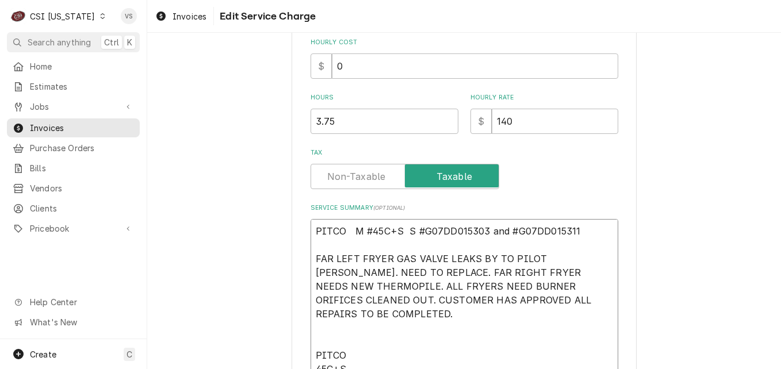
scroll to position [347, 0]
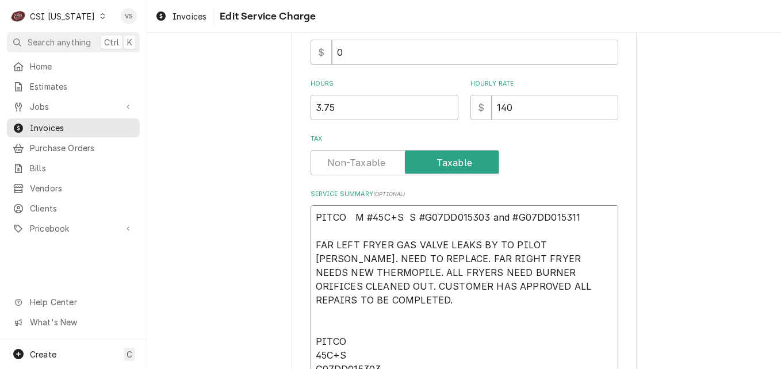
type textarea "x"
type textarea "PITCO M #45C+S S #G07DD015303 and #G07DD015311 8FAR LEFT FRYER GAS VALVE LEAKS …"
type textarea "x"
type textarea "PITCO M #45C+S S #G07DD015303 and #G07DD015311 8/FAR LEFT FRYER GAS VALVE LEAKS…"
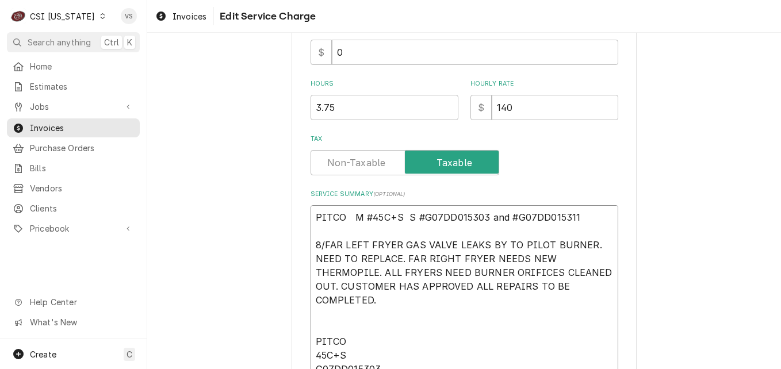
type textarea "x"
type textarea "PITCO M #45C+S S #G07DD015303 and #G07DD015311 8/1FAR LEFT FRYER GAS VALVE LEAK…"
type textarea "x"
type textarea "PITCO M #45C+S S #G07DD015303 and #G07DD015311 8/18FAR LEFT FRYER GAS VALVE LEA…"
type textarea "x"
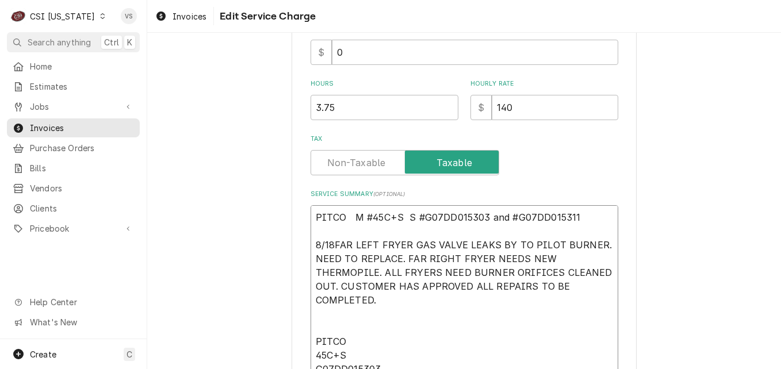
type textarea "PITCO M #45C+S S #G07DD015303 and #G07DD015311 8/1FAR LEFT FRYER GAS VALVE LEAK…"
type textarea "x"
type textarea "PITCO M #45C+S S #G07DD015303 and #G07DD015311 8/15FAR LEFT FRYER GAS VALVE LEA…"
type textarea "x"
type textarea "PITCO M #45C+S S #G07DD015303 and #G07DD015311 8/15-FAR LEFT FRYER GAS VALVE LE…"
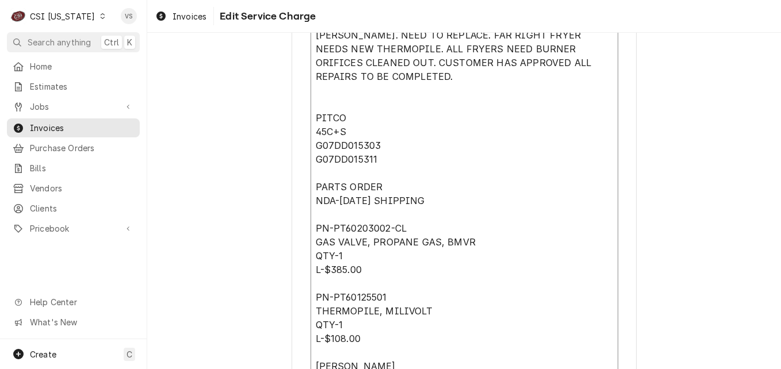
scroll to position [577, 0]
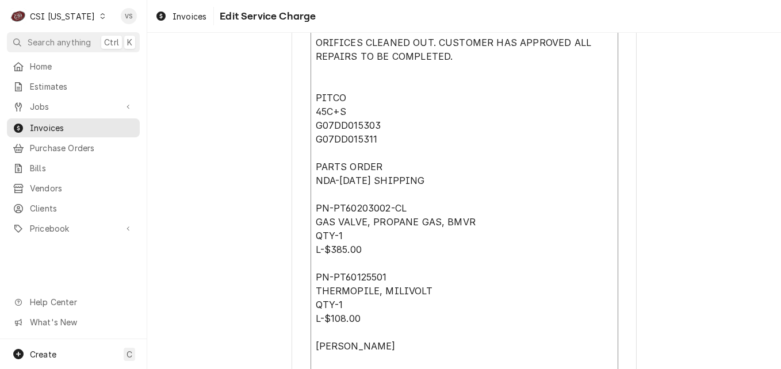
drag, startPoint x: 312, startPoint y: 328, endPoint x: 399, endPoint y: 345, distance: 88.0
click at [399, 345] on textarea "PITCO M #45C+S S #G07DD015303 and #G07DD015311 8/15-FAR LEFT FRYER GAS VALVE LE…" at bounding box center [465, 201] width 308 height 452
type textarea "x"
type textarea "PITCO M #45C+S S #G07DD015303 and #G07DD015311 8/15-FAR LEFT FRYER GAS VALVE LE…"
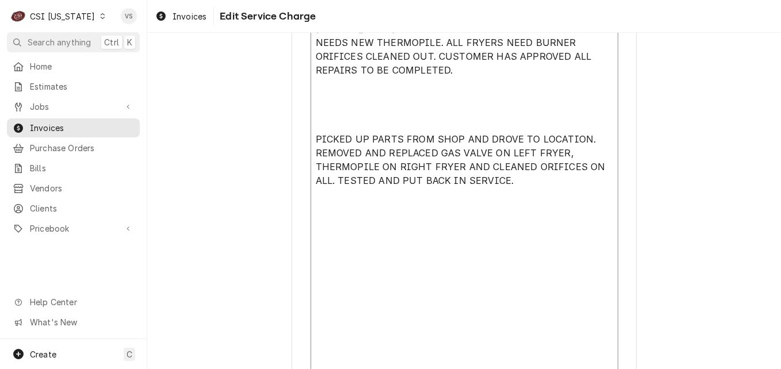
scroll to position [486, 0]
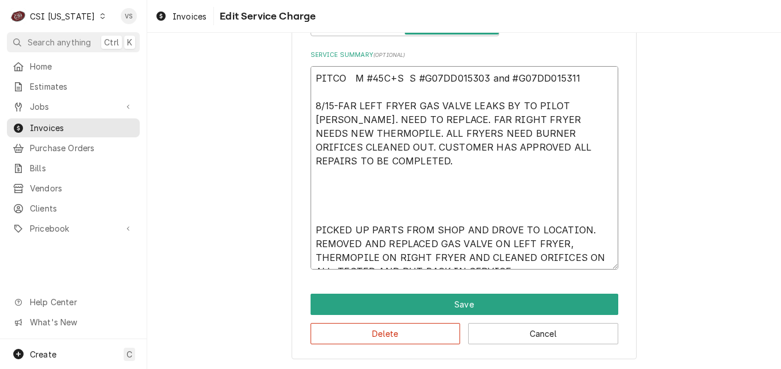
click at [312, 204] on textarea "PITCO M #45C+S S #G07DD015303 and #G07DD015311 8/15-FAR LEFT FRYER GAS VALVE LE…" at bounding box center [465, 168] width 308 height 204
type textarea "x"
type textarea "PITCO M #45C+S S #G07DD015303 and #G07DD015311 8/15-FAR LEFT FRYER GAS VALVE LE…"
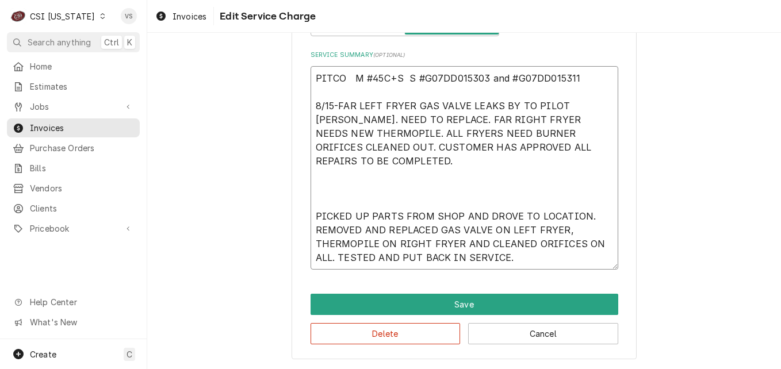
scroll to position [472, 0]
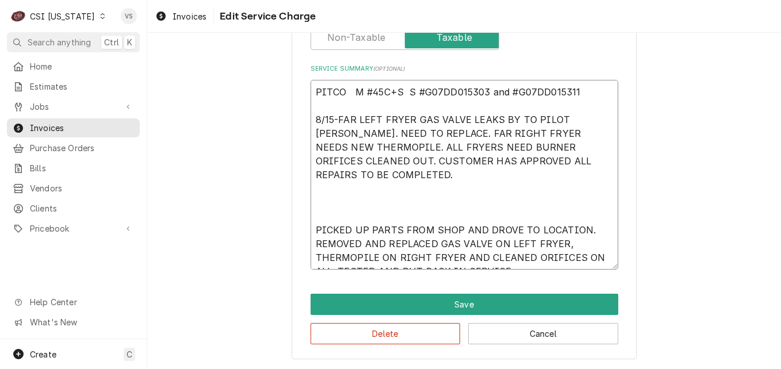
type textarea "x"
type textarea "PITCO M #45C+S S #G07DD015303 and #G07DD015311 8/15-FAR LEFT FRYER GAS VALVE LE…"
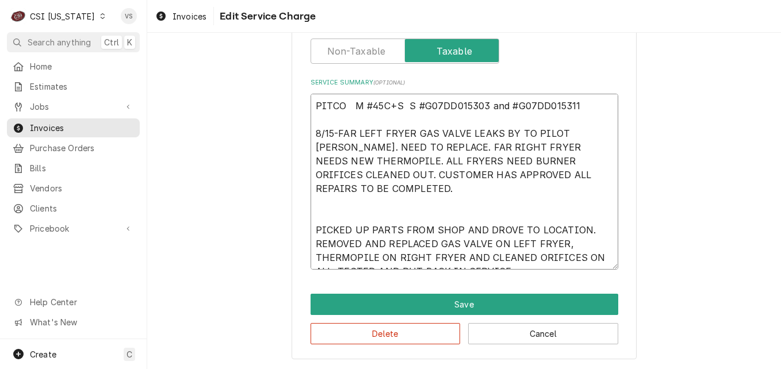
type textarea "x"
type textarea "PITCO M #45C+S S #G07DD015303 and #G07DD015311 8/15-FAR LEFT FRYER GAS VALVE LE…"
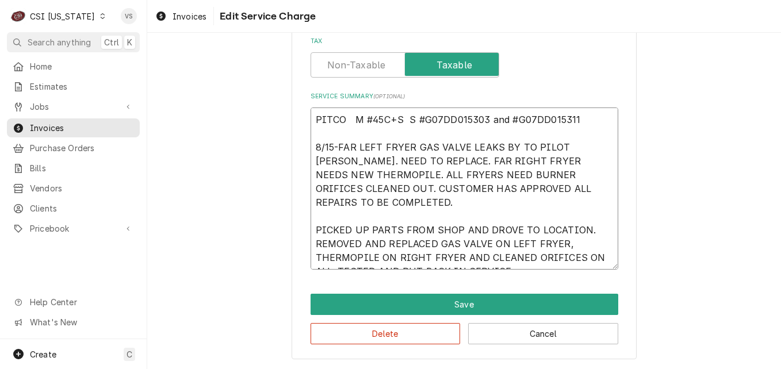
scroll to position [445, 0]
click at [311, 214] on textarea "PITCO M #45C+S S #G07DD015303 and #G07DD015311 8/15-FAR LEFT FRYER GAS VALVE LE…" at bounding box center [465, 189] width 308 height 162
type textarea "x"
type textarea "PITCO M #45C+S S #G07DD015303 and #G07DD015311 8/15-FAR LEFT FRYER GAS VALVE LE…"
type textarea "x"
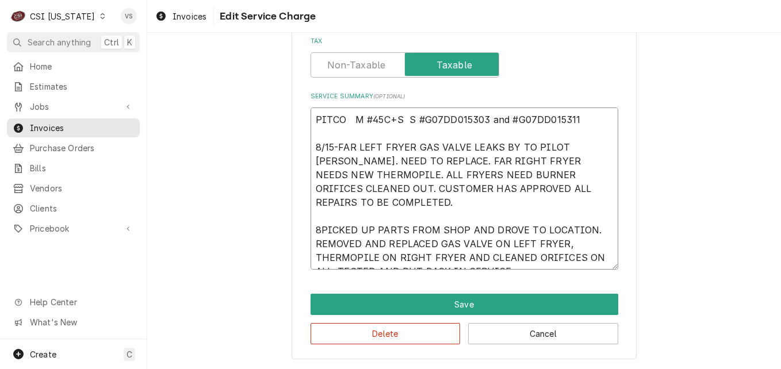
type textarea "PITCO M #45C+S S #G07DD015303 and #G07DD015311 8/15-FAR LEFT FRYER GAS VALVE LE…"
type textarea "x"
type textarea "PITCO M #45C+S S #G07DD015303 and #G07DD015311 8/15-FAR LEFT FRYER GAS VALVE LE…"
type textarea "x"
type textarea "PITCO M #45C+S S #G07DD015303 and #G07DD015311 8/15-FAR LEFT FRYER GAS VALVE LE…"
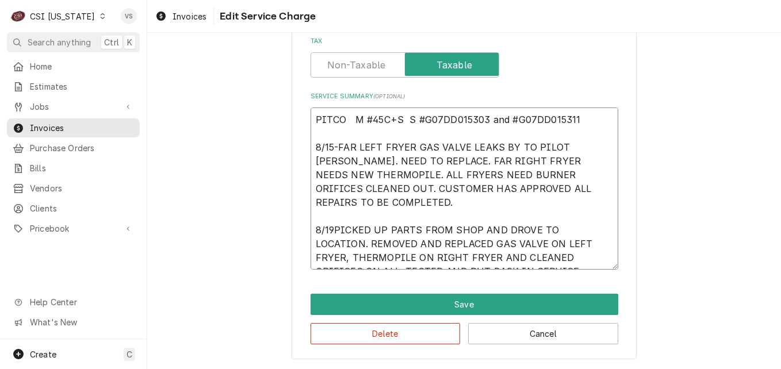
type textarea "x"
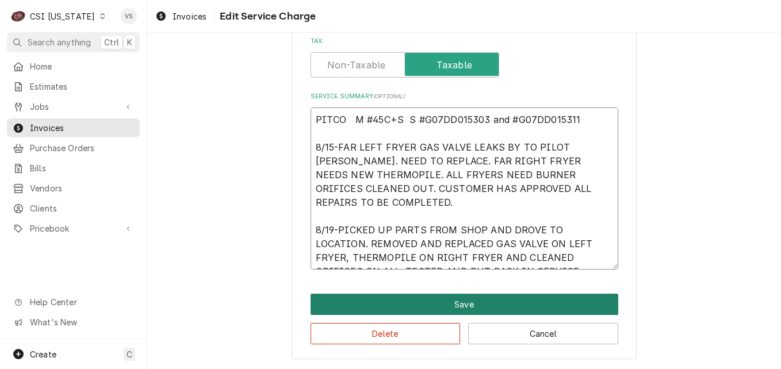
type textarea "PITCO M #45C+S S #G07DD015303 and #G07DD015311 8/15-FAR LEFT FRYER GAS VALVE LE…"
click at [441, 307] on button "Save" at bounding box center [465, 304] width 308 height 21
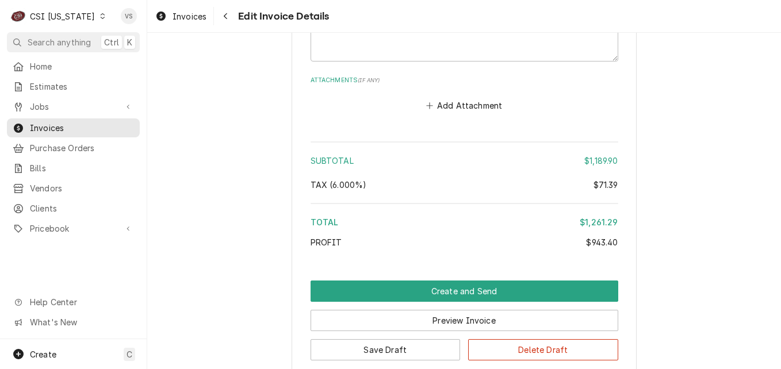
scroll to position [2642, 0]
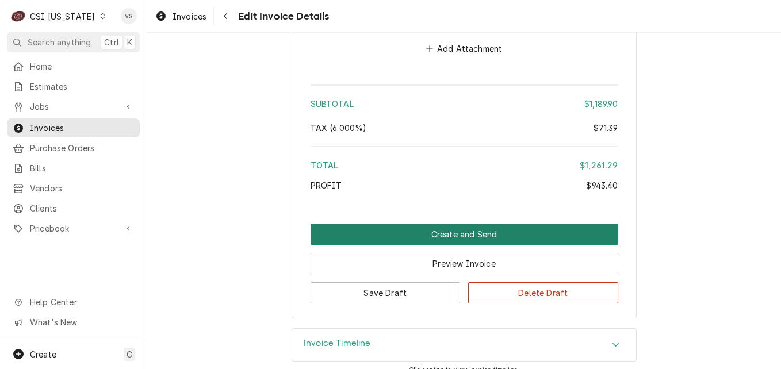
click at [434, 224] on button "Create and Send" at bounding box center [465, 234] width 308 height 21
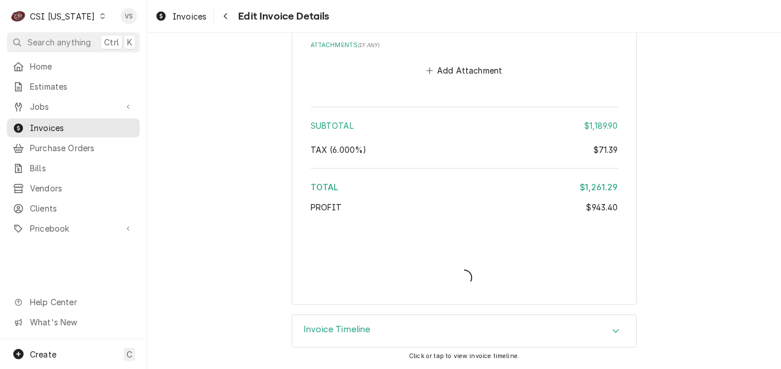
scroll to position [2607, 0]
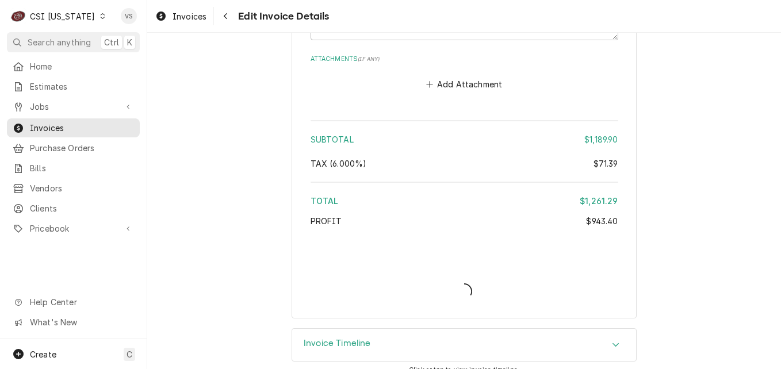
type textarea "x"
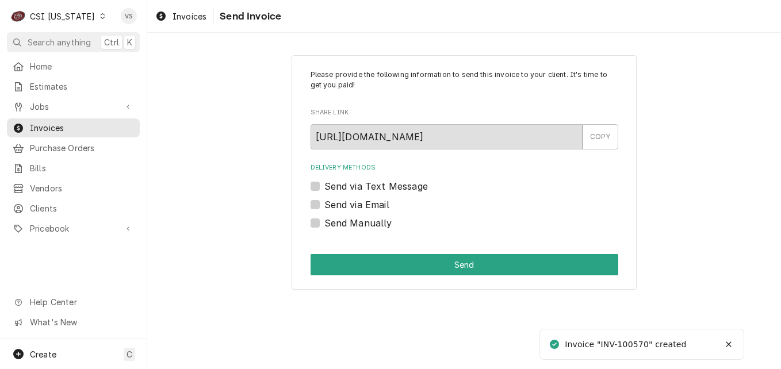
click at [325, 226] on label "Send Manually" at bounding box center [359, 223] width 68 height 14
click at [325, 226] on input "Send Manually" at bounding box center [479, 228] width 308 height 25
checkbox input "true"
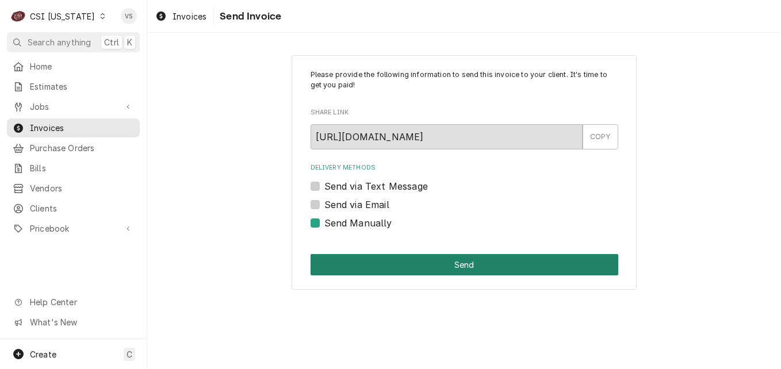
click at [365, 257] on button "Send" at bounding box center [465, 264] width 308 height 21
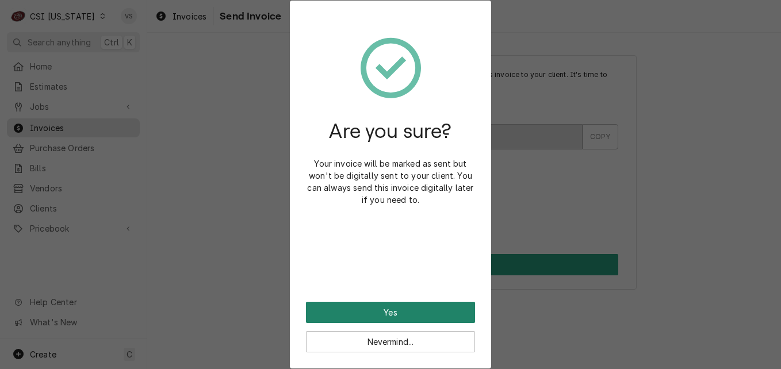
click at [380, 313] on button "Yes" at bounding box center [390, 312] width 169 height 21
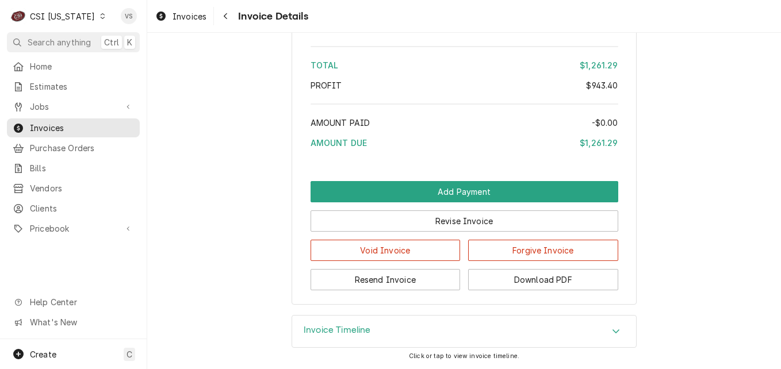
scroll to position [2556, 0]
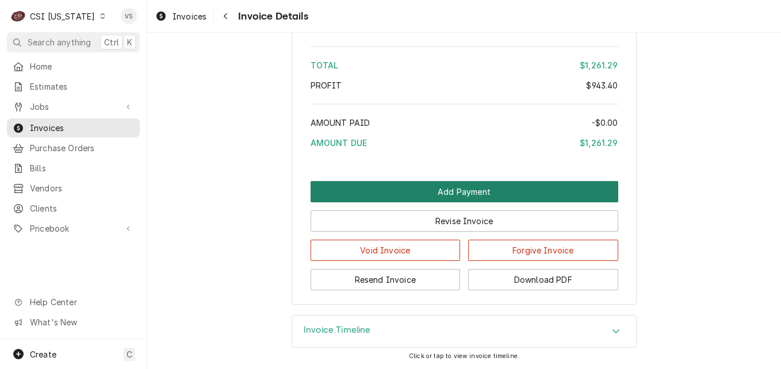
click at [422, 194] on button "Add Payment" at bounding box center [465, 191] width 308 height 21
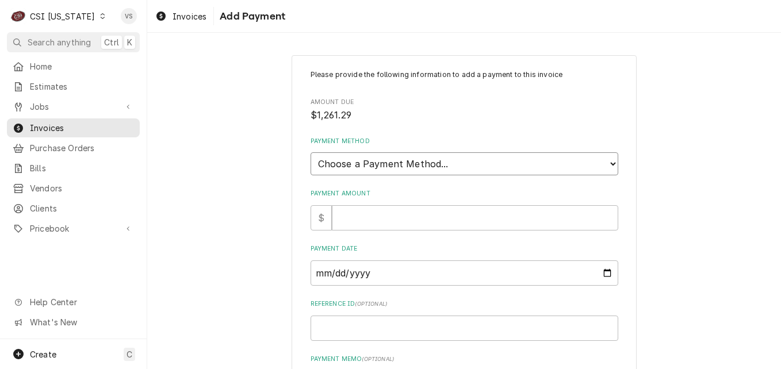
click at [337, 164] on select "Choose a Payment Method... Cash Check Credit/Debit Card ACH/eCheck Other" at bounding box center [465, 163] width 308 height 23
select select "3"
click at [311, 152] on select "Choose a Payment Method... Cash Check Credit/Debit Card ACH/eCheck Other" at bounding box center [465, 163] width 308 height 23
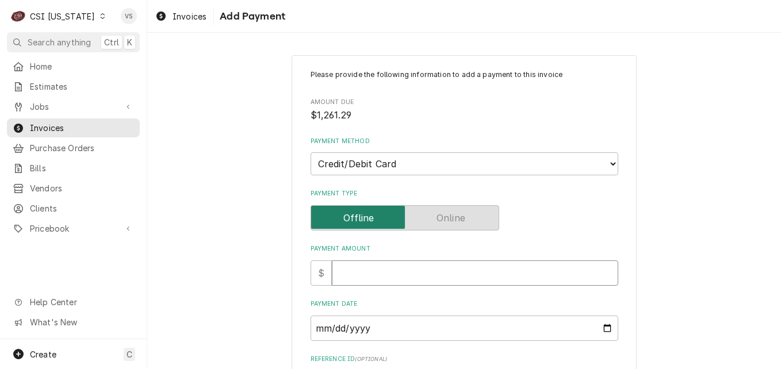
click at [350, 275] on input "Payment Amount" at bounding box center [475, 273] width 287 height 25
type textarea "x"
type input "1"
type textarea "x"
type input "12"
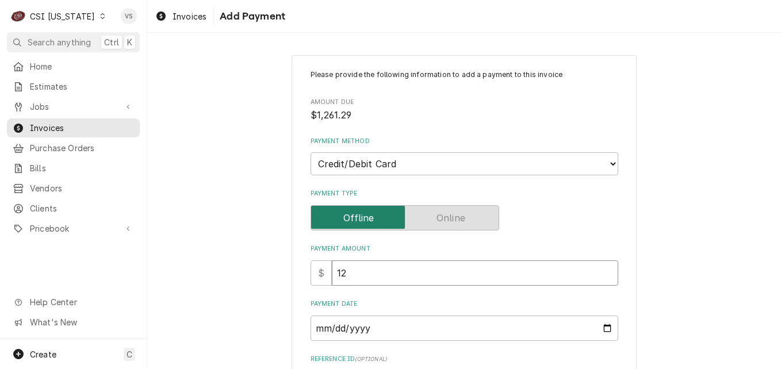
type textarea "x"
type input "126"
type textarea "x"
type input "1261"
type textarea "x"
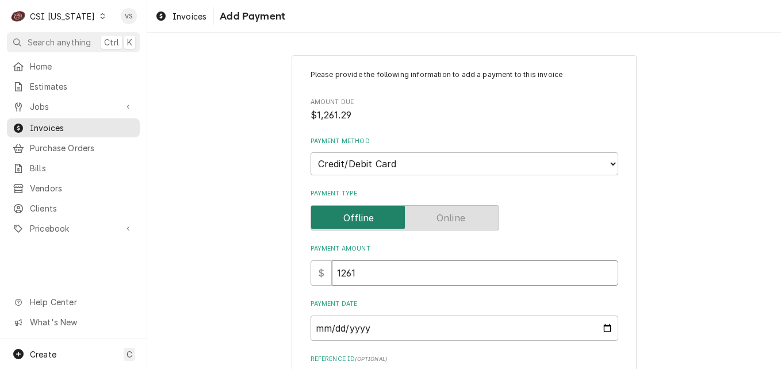
type input "1261.2"
type textarea "x"
type input "1261.29"
click at [601, 327] on input "Payment Date" at bounding box center [465, 328] width 308 height 25
type input "2025-08-19"
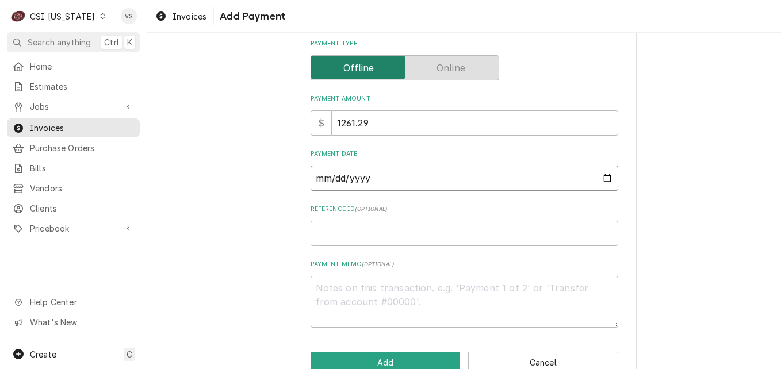
scroll to position [179, 0]
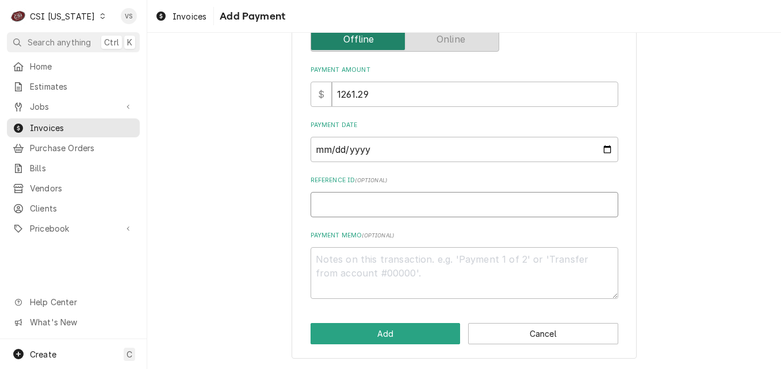
click at [318, 211] on input "Reference ID ( optional )" at bounding box center [465, 204] width 308 height 25
type textarea "x"
type input "2"
type textarea "x"
type input "24"
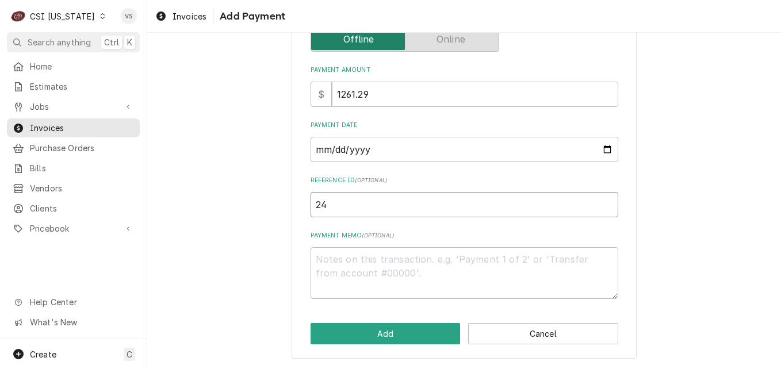
type textarea "x"
type input "245"
type textarea "x"
type input "2456"
type textarea "x"
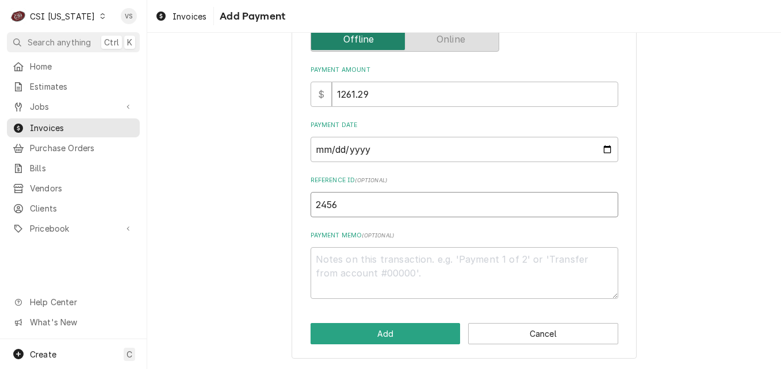
type input "24565"
type textarea "x"
type input "245655"
click at [334, 261] on textarea "Payment Memo ( optional )" at bounding box center [465, 273] width 308 height 52
type textarea "x"
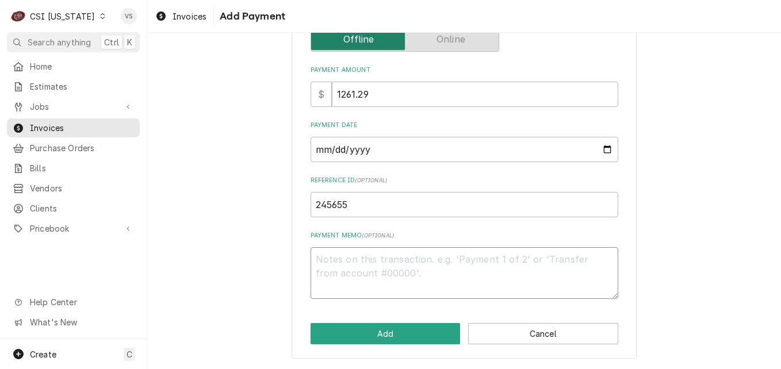
type textarea "A"
type textarea "x"
type textarea "Am"
type textarea "x"
type textarea "Ame"
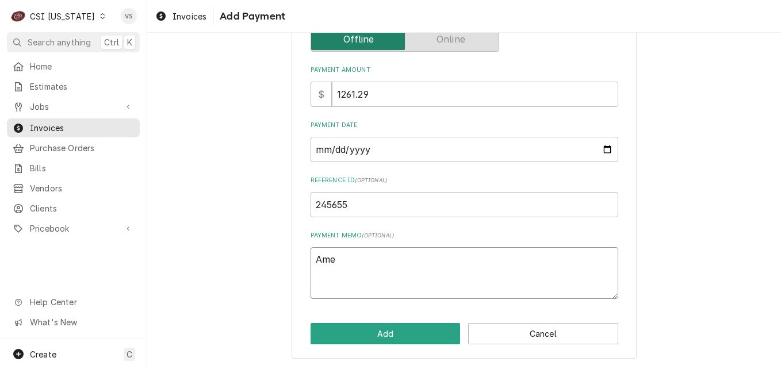
type textarea "x"
type textarea "Amex"
type textarea "x"
type textarea "Amex"
type textarea "x"
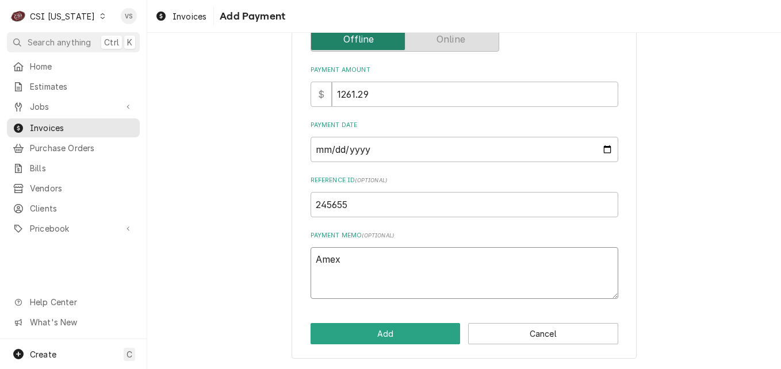
type textarea "Amex 1"
type textarea "x"
type textarea "Amex 10"
type textarea "x"
type textarea "Amex 100"
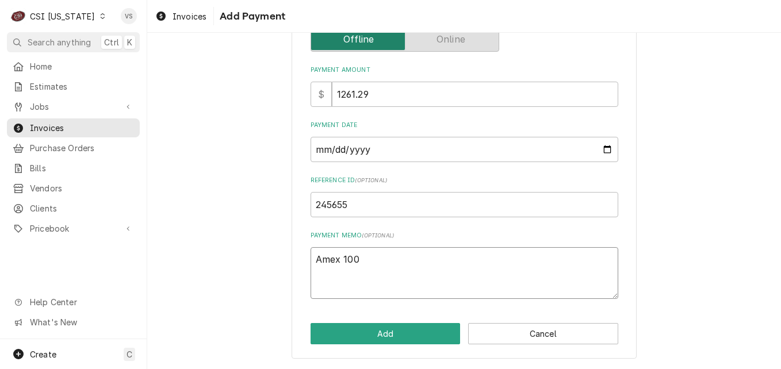
type textarea "x"
type textarea "Amex 1001"
click at [375, 333] on button "Add" at bounding box center [386, 333] width 150 height 21
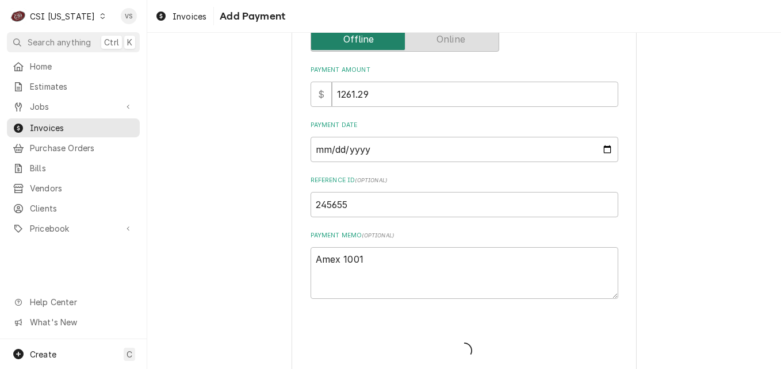
type textarea "x"
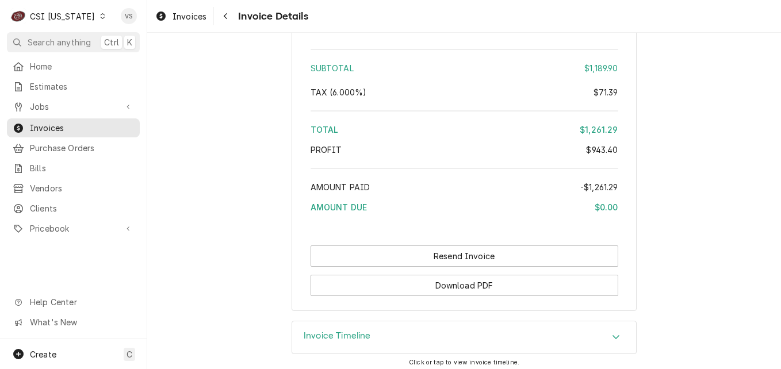
scroll to position [2691, 0]
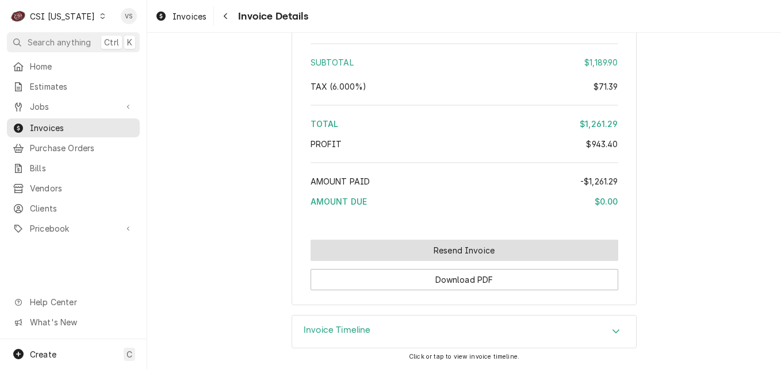
click at [402, 253] on button "Resend Invoice" at bounding box center [465, 250] width 308 height 21
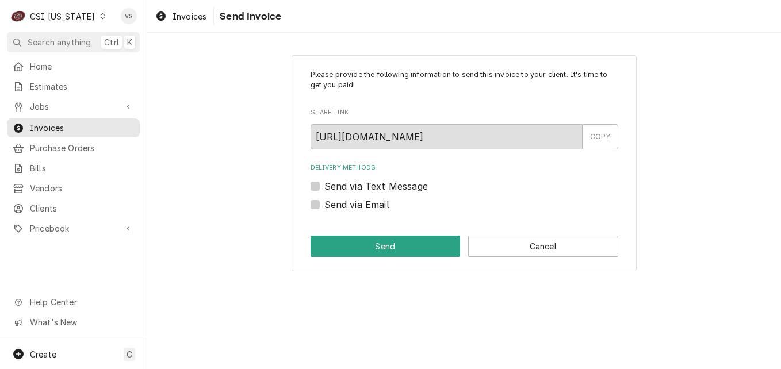
click at [325, 207] on label "Send via Email" at bounding box center [357, 205] width 65 height 14
click at [325, 207] on input "Send via Email" at bounding box center [479, 210] width 308 height 25
checkbox input "true"
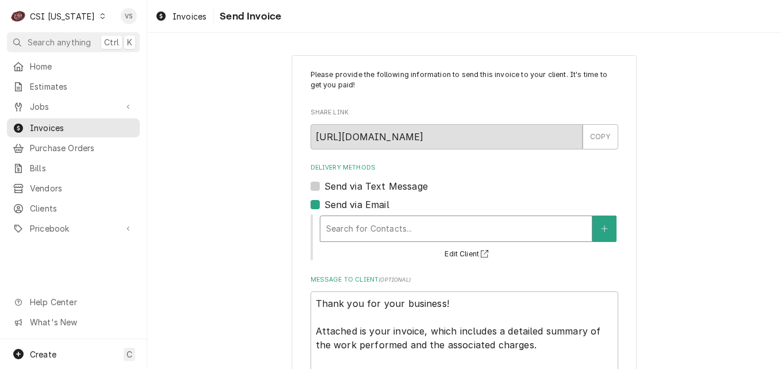
click at [356, 234] on div "Delivery Methods" at bounding box center [456, 229] width 260 height 21
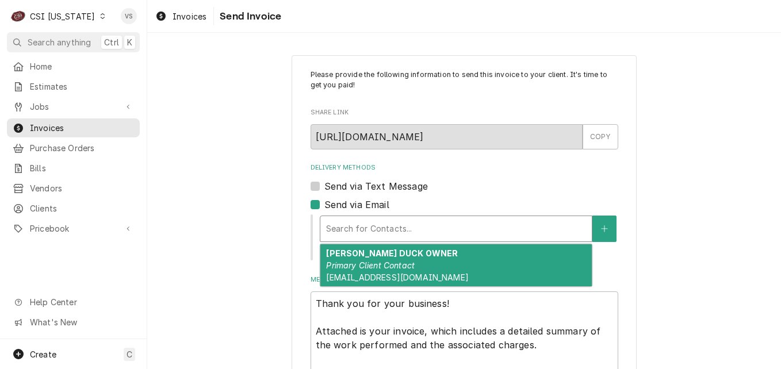
click at [361, 260] on div "TRACY DUCK OWNER Primary Client Contact TRACYSFOOD4U@GMAIL.COM" at bounding box center [456, 266] width 272 height 42
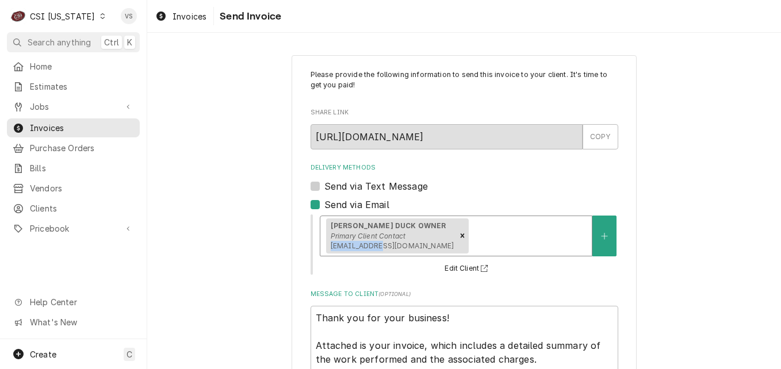
click at [361, 260] on div "option [object Object], selected. TRACY DUCK OWNER Primary Client Contact TRACY…" at bounding box center [469, 244] width 300 height 62
drag, startPoint x: 361, startPoint y: 260, endPoint x: 396, endPoint y: 273, distance: 37.7
click at [396, 273] on div "TRACY DUCK OWNER Primary Client Contact TRACYSFOOD4U@GMAIL.COM Edit Client" at bounding box center [469, 244] width 300 height 62
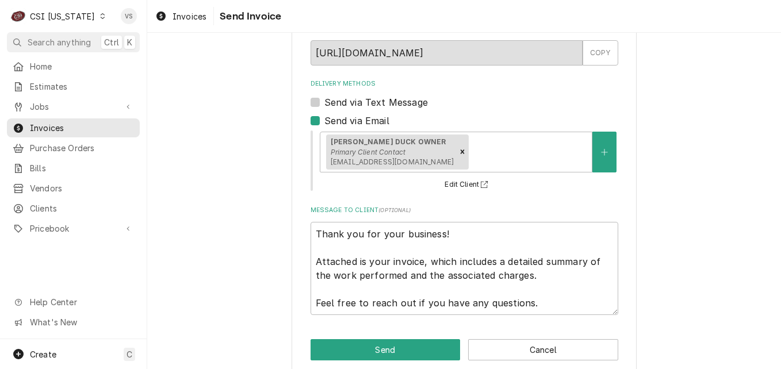
scroll to position [100, 0]
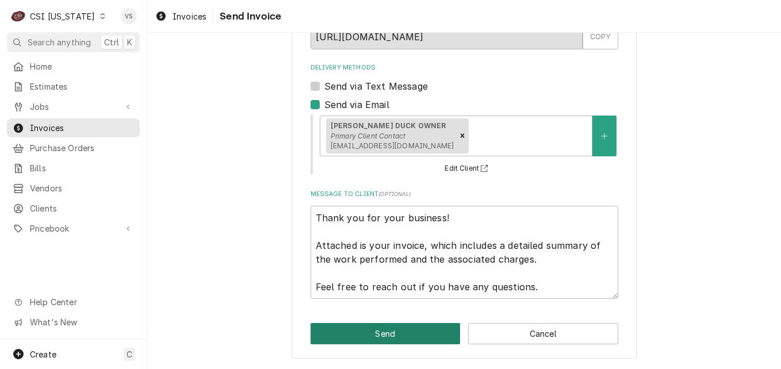
click at [378, 330] on button "Send" at bounding box center [386, 333] width 150 height 21
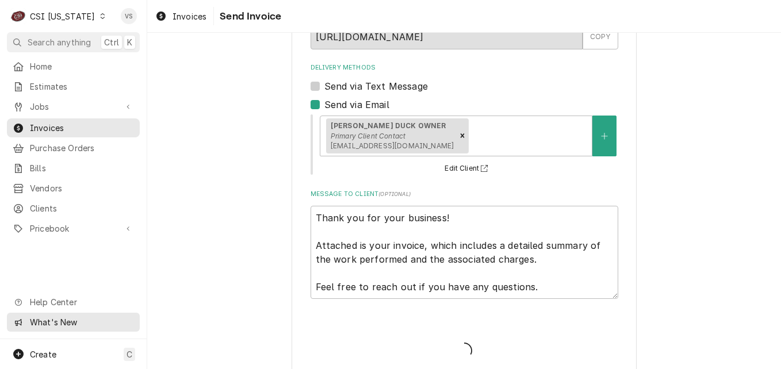
type textarea "x"
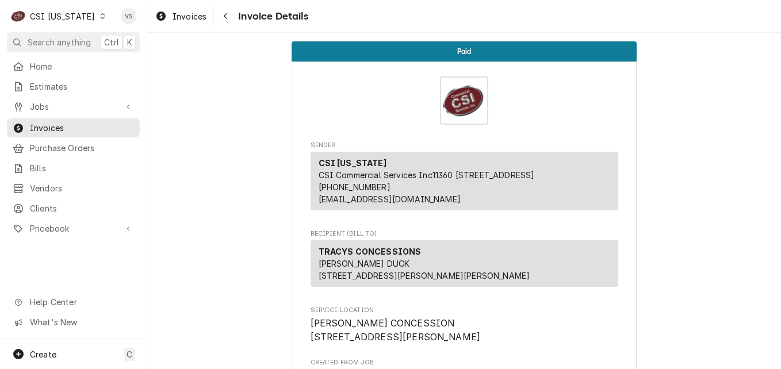
click at [100, 14] on icon "Dynamic Content Wrapper" at bounding box center [102, 16] width 5 height 6
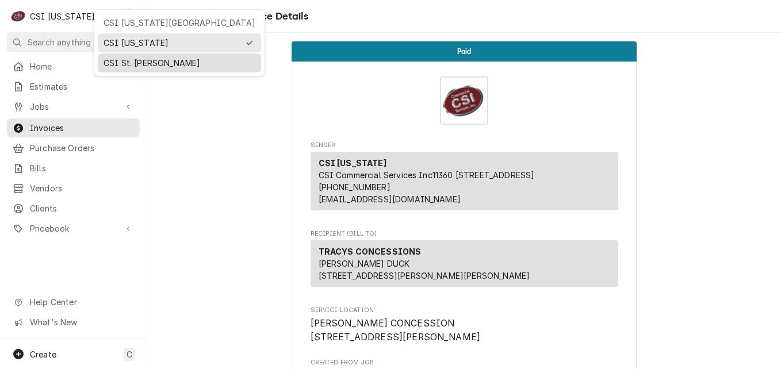
click at [127, 63] on div "CSI St. [PERSON_NAME]" at bounding box center [180, 63] width 152 height 12
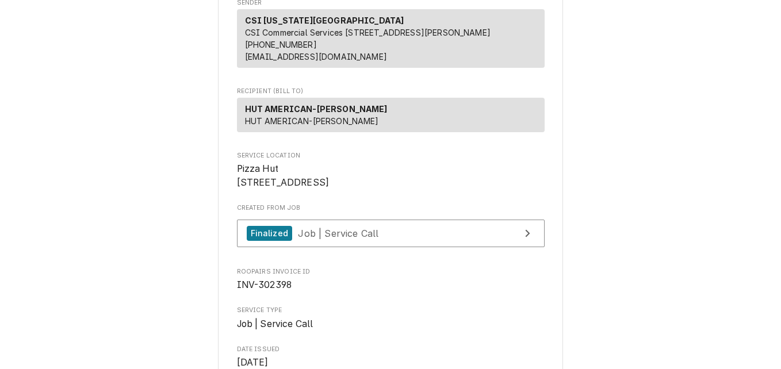
scroll to position [115, 0]
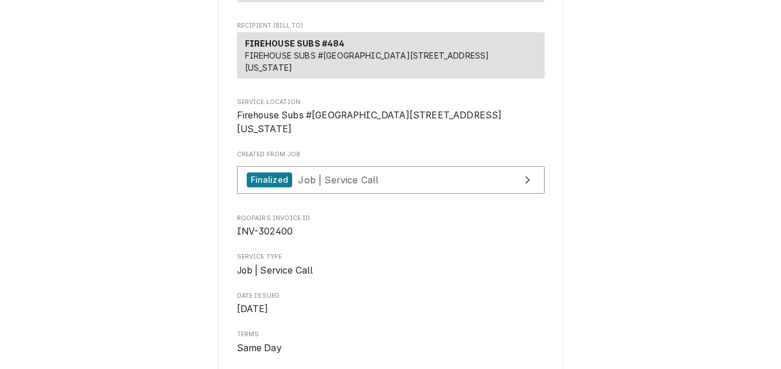
scroll to position [173, 0]
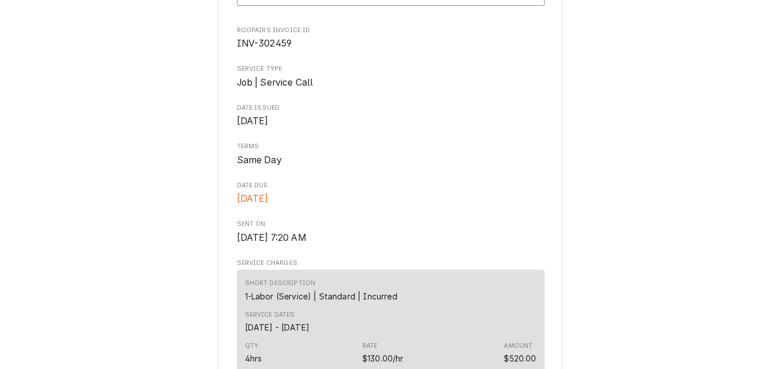
scroll to position [288, 0]
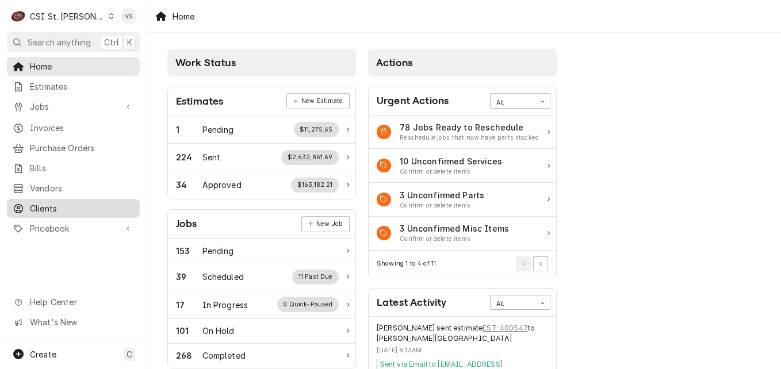
click at [56, 205] on span "Clients" at bounding box center [82, 209] width 104 height 12
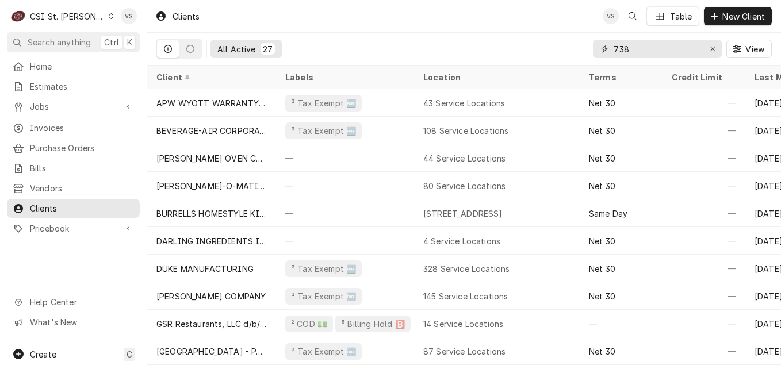
click at [592, 47] on div "All Active 27 738 View" at bounding box center [465, 49] width 616 height 32
type input "a"
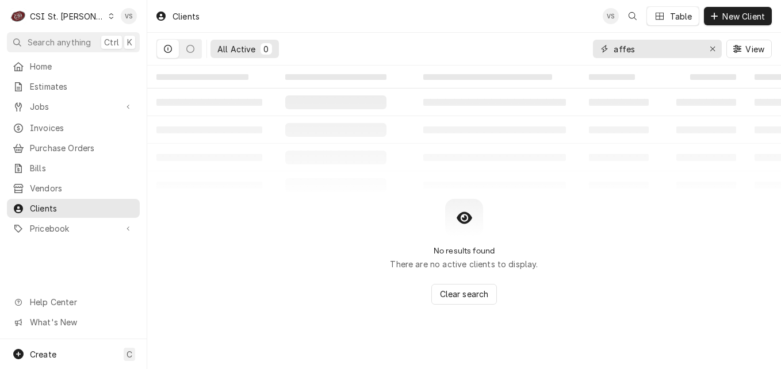
drag, startPoint x: 634, startPoint y: 49, endPoint x: 592, endPoint y: 49, distance: 42.6
click at [592, 49] on div "All Active 0 affes View" at bounding box center [465, 49] width 616 height 32
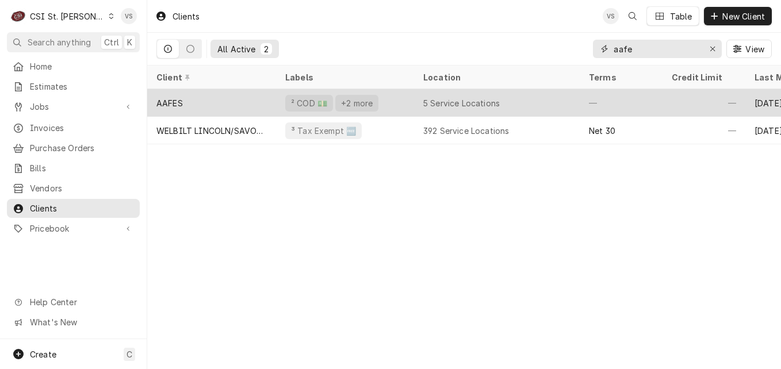
type input "aafe"
click at [208, 102] on div "AAFES" at bounding box center [211, 103] width 129 height 28
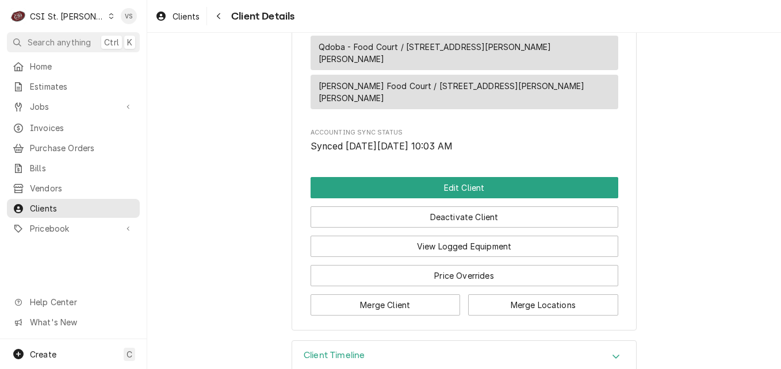
scroll to position [791, 0]
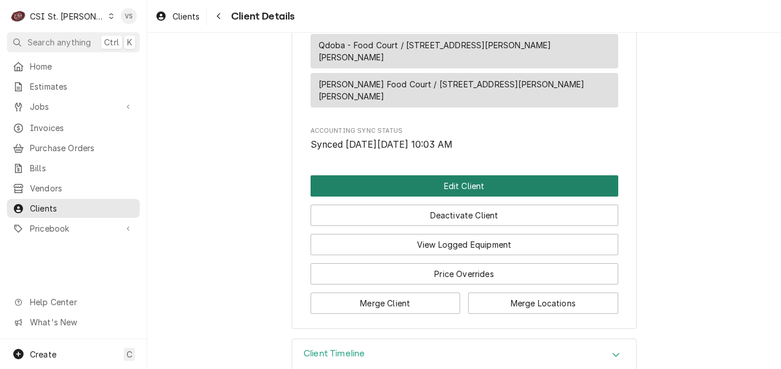
click at [395, 175] on button "Edit Client" at bounding box center [465, 185] width 308 height 21
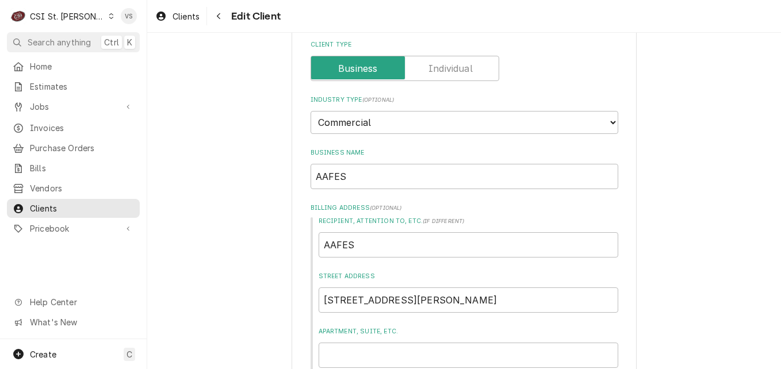
scroll to position [403, 0]
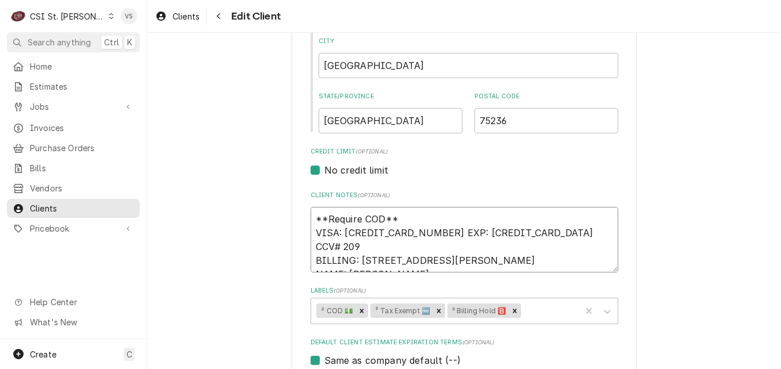
drag, startPoint x: 310, startPoint y: 217, endPoint x: 440, endPoint y: 265, distance: 139.1
click at [410, 219] on textarea "**Require COD** VISA: 4715-1500-3446-0122 EXP: 05/25 CCV# 209 BILLING: 3911 S W…" at bounding box center [465, 240] width 308 height 66
drag, startPoint x: 310, startPoint y: 218, endPoint x: 464, endPoint y: 263, distance: 161.2
click at [464, 263] on textarea "**Require COD** VISA: 4715-1500-3446-0122 EXP: 05/25 CCV# 209 BILLING: 3911 S W…" at bounding box center [465, 240] width 308 height 66
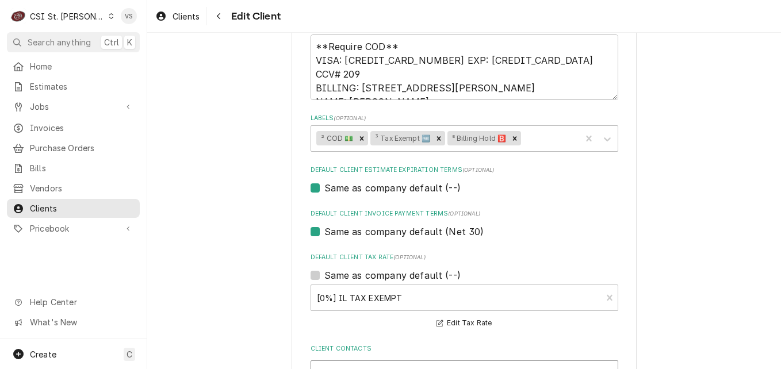
scroll to position [518, 0]
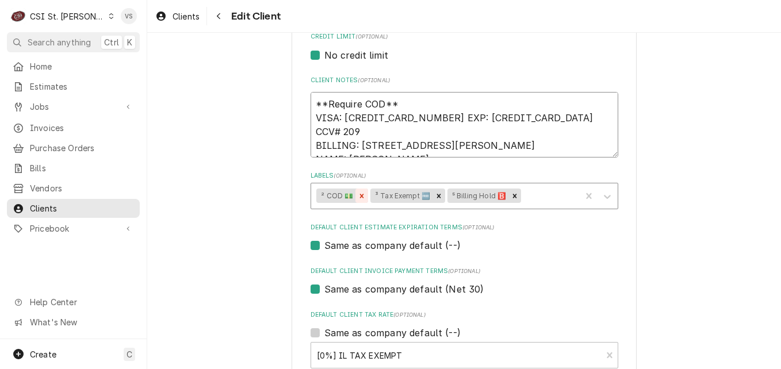
click at [360, 194] on icon "Remove ² COD 💵" at bounding box center [362, 196] width 4 height 4
click at [459, 194] on icon "Remove ⁵ Billing Hold 🅱️" at bounding box center [461, 196] width 4 height 4
drag, startPoint x: 312, startPoint y: 104, endPoint x: 440, endPoint y: 149, distance: 134.8
click at [440, 149] on textarea "**Require COD** VISA: 4715-1500-3446-0122 EXP: 05/25 CCV# 209 BILLING: 3911 S W…" at bounding box center [465, 125] width 308 height 66
type textarea "x"
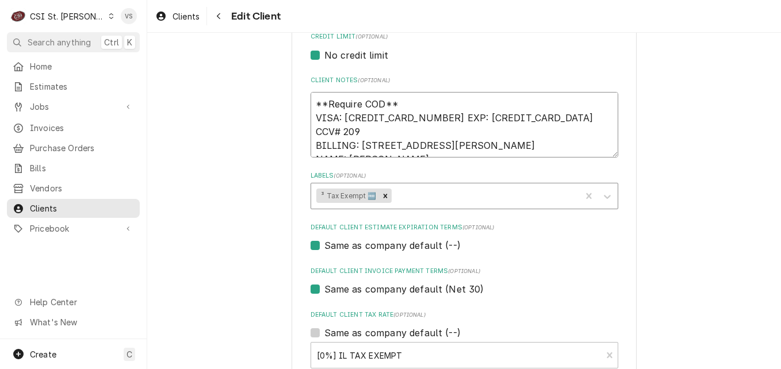
type textarea "P"
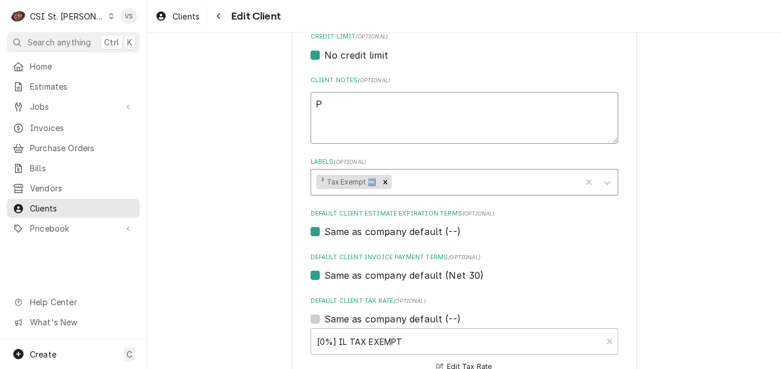
type textarea "x"
type textarea "Pl"
type textarea "x"
type textarea "Ple"
type textarea "x"
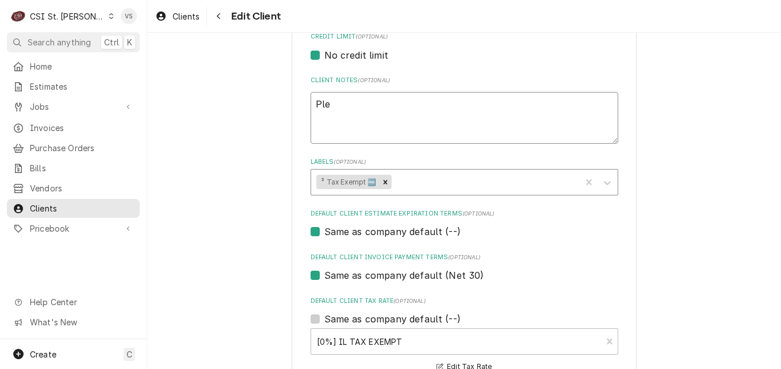
type textarea "Plea"
type textarea "x"
type textarea "Pleas"
type textarea "x"
type textarea "Please"
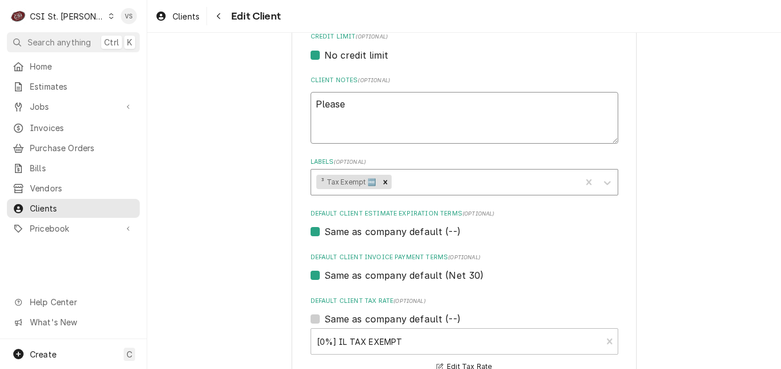
type textarea "x"
type textarea "Please"
type textarea "x"
type textarea "Please a"
type textarea "x"
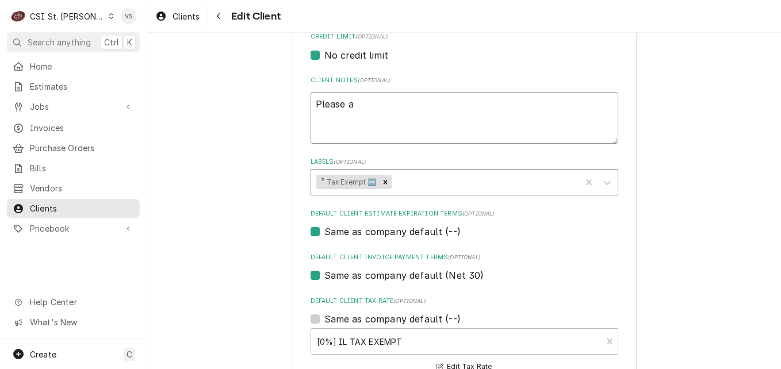
type textarea "Please as"
type textarea "x"
type textarea "Please ask"
type textarea "x"
type textarea "Please ask"
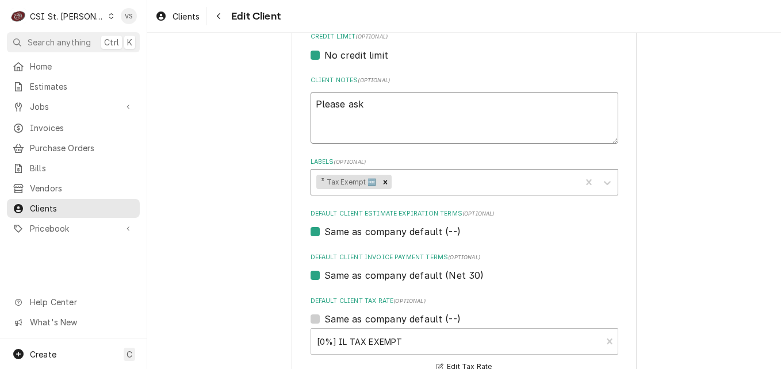
type textarea "x"
type textarea "Please ask f"
type textarea "x"
type textarea "Please ask fo"
type textarea "x"
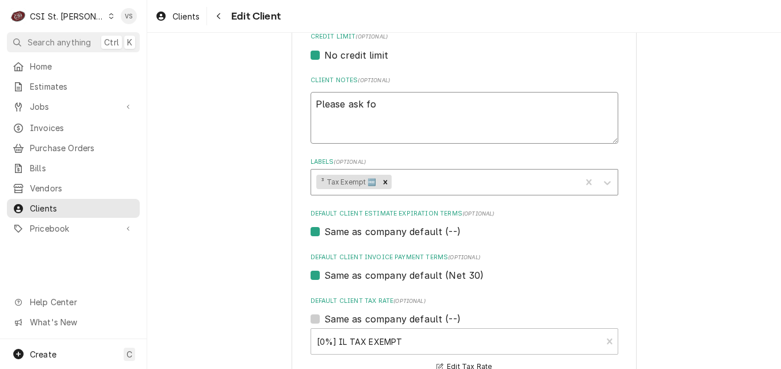
type textarea "Please ask for"
type textarea "x"
type textarea "Please ask for"
type textarea "x"
type textarea "Please ask for a"
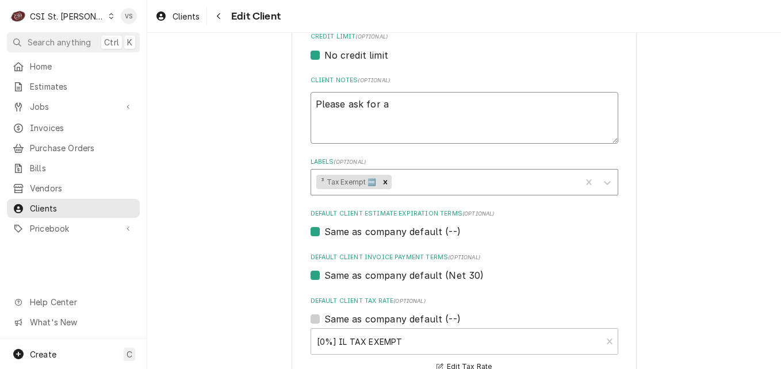
type textarea "x"
type textarea "Please ask for a"
type textarea "x"
type textarea "Please ask for a c"
type textarea "x"
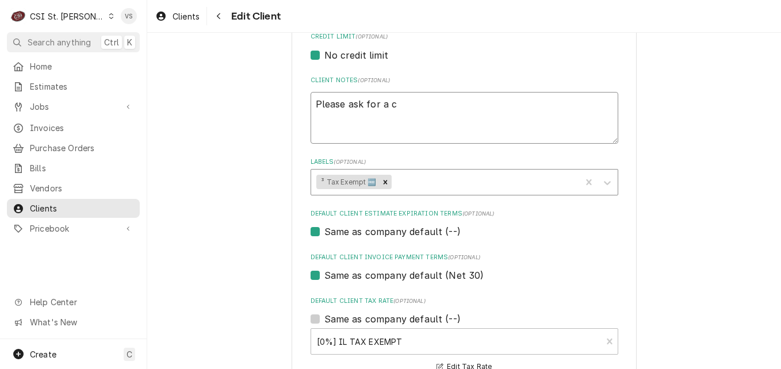
type textarea "Please ask for a ca"
type textarea "x"
type textarea "Please ask for a cas"
type textarea "x"
type textarea "Please ask for a case"
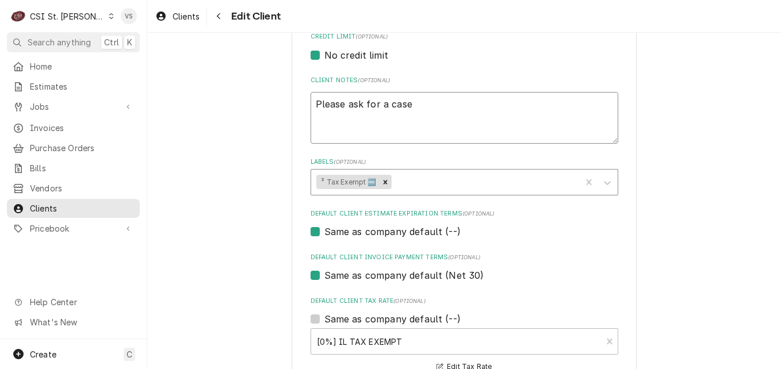
type textarea "x"
type textarea "Please ask for a case"
type textarea "x"
type textarea "Please ask for a case n"
type textarea "x"
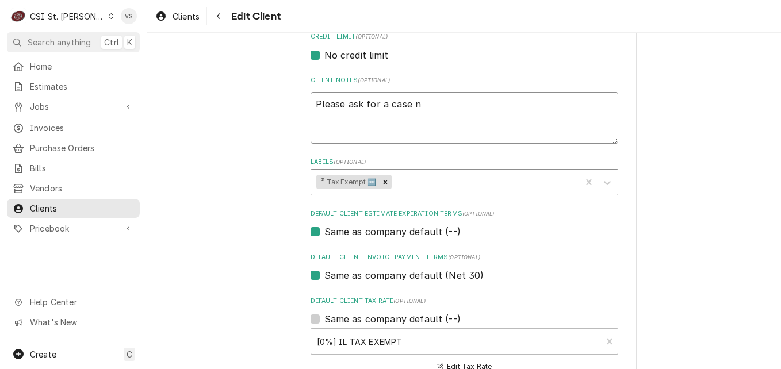
type textarea "Please ask for a case nu"
type textarea "x"
type textarea "Please ask for a case numb"
type textarea "x"
type textarea "Please ask for a case numbe"
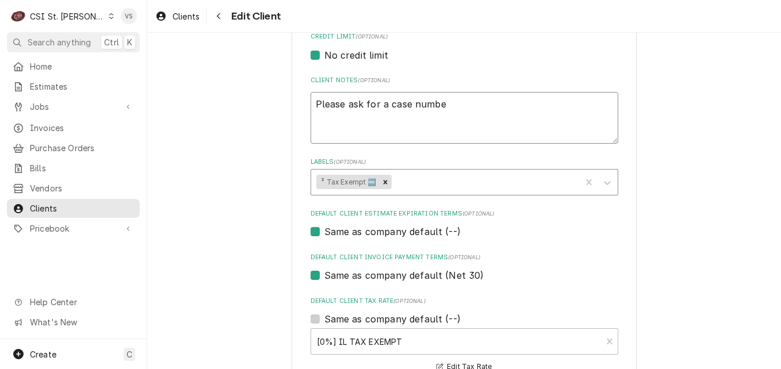
type textarea "x"
type textarea "Please ask for a case number"
type textarea "x"
type textarea "Please ask for a case number"
type textarea "x"
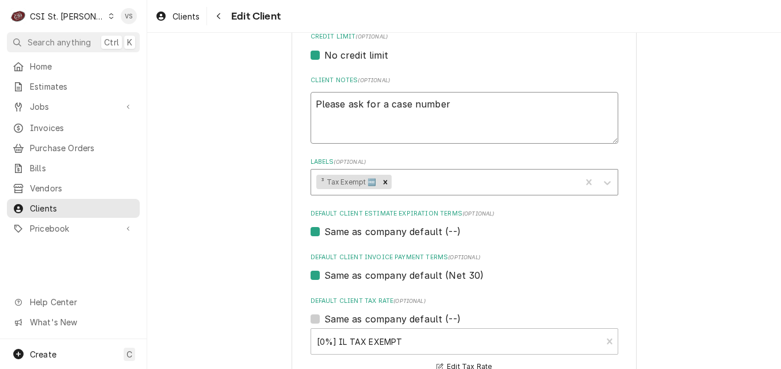
type textarea "Please ask for a case number w"
type textarea "x"
type textarea "Please ask for a case number wh"
type textarea "x"
type textarea "Please ask for a case number whe"
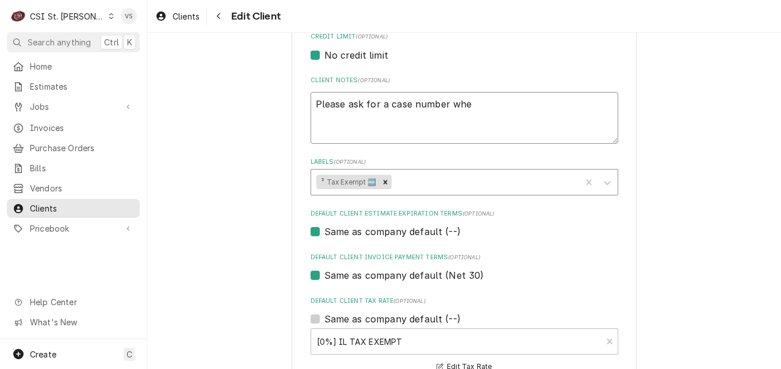
type textarea "x"
type textarea "Please ask for a case number when"
type textarea "x"
type textarea "Please ask for a case number when"
type textarea "x"
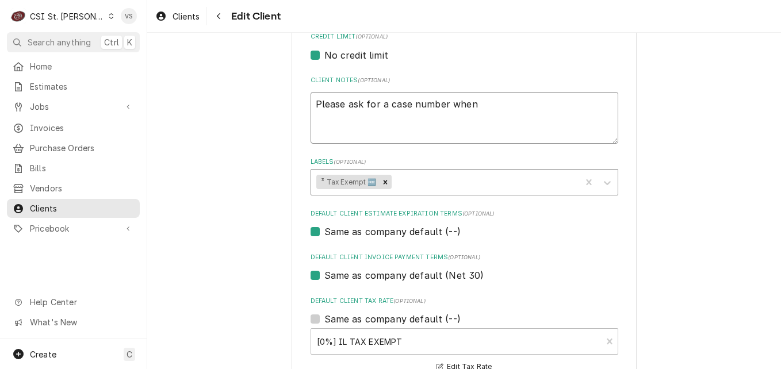
type textarea "Please ask for a case number when"
type textarea "x"
type textarea "Please ask for a case number whe"
type textarea "x"
type textarea "Please ask for a case number wh"
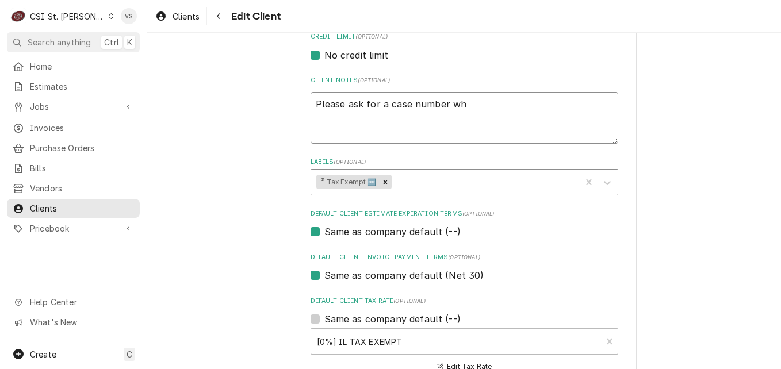
type textarea "x"
type textarea "Please ask for a case number w"
type textarea "x"
type textarea "Please ask for a case number"
type textarea "x"
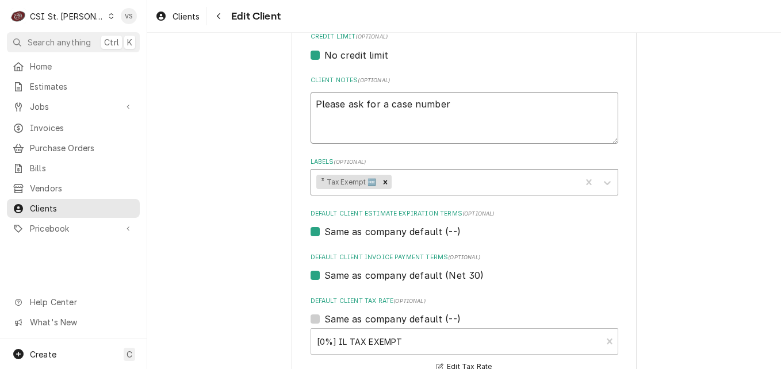
type textarea "Please ask for a case number f"
type textarea "x"
type textarea "Please ask for a case number fo"
type textarea "x"
type textarea "Please ask for a case number for"
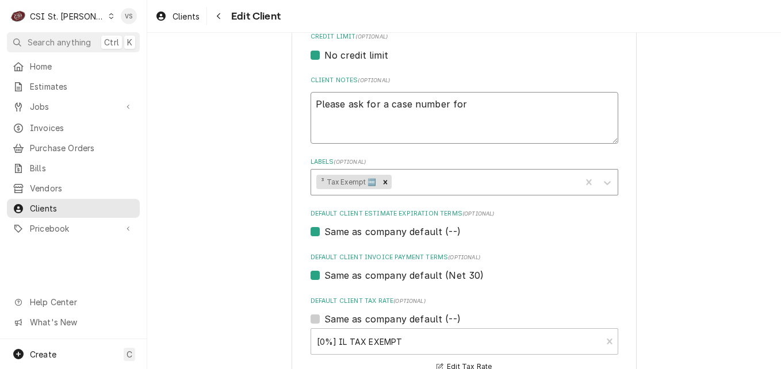
type textarea "x"
type textarea "Please ask for a case number for"
type textarea "x"
type textarea "Please ask for a case number for t"
type textarea "x"
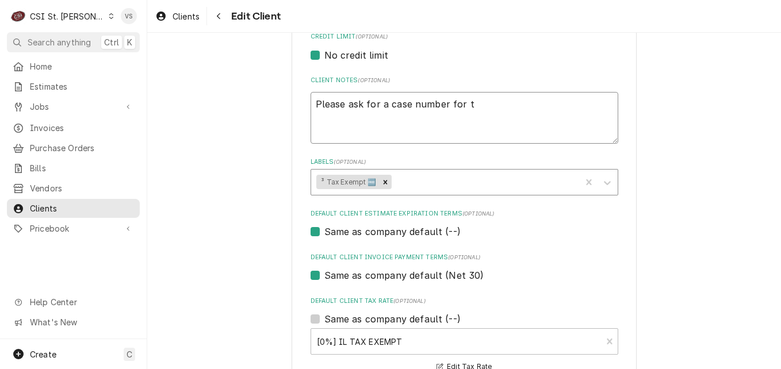
type textarea "Please ask for a case number for th"
type textarea "x"
type textarea "Please ask for a case number for the"
type textarea "x"
type textarea "Please ask for a case number for the"
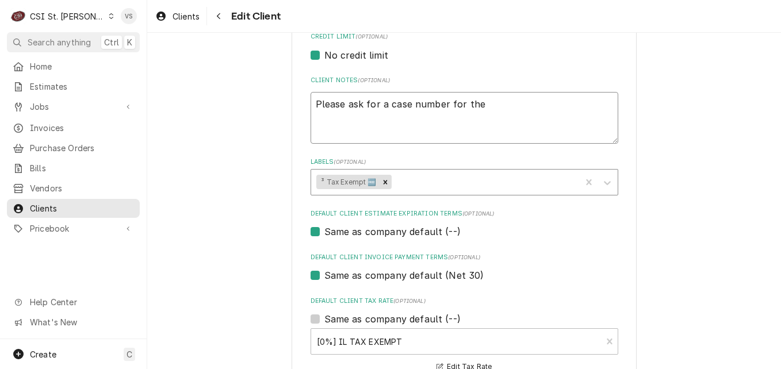
type textarea "x"
type textarea "Please ask for a case number for the c"
type textarea "x"
type textarea "Please ask for a case number for the ca"
type textarea "x"
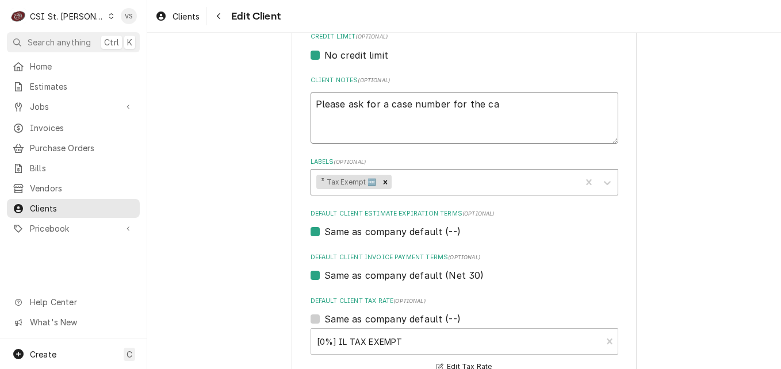
type textarea "Please ask for a case number for the cal"
type textarea "x"
type textarea "Please ask for a case number for the call"
type textarea "x"
type textarea "Please ask for a case number for the call"
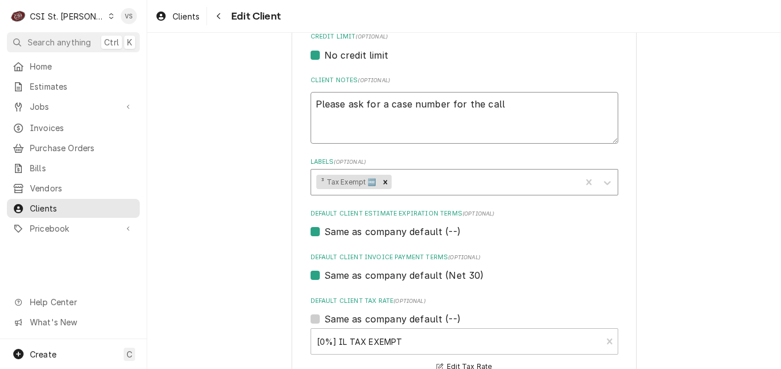
type textarea "x"
type textarea "Please ask for a case number for the call s"
type textarea "x"
type textarea "Please ask for a case number for the call so"
type textarea "x"
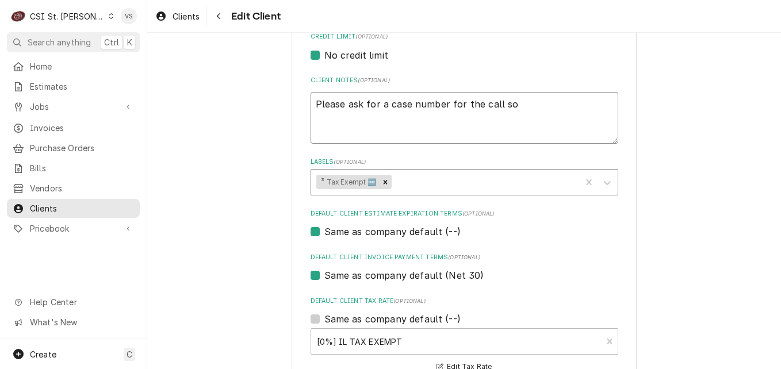
type textarea "Please ask for a case number for the call so"
type textarea "x"
type textarea "Please ask for a case number for the call so w"
type textarea "x"
type textarea "Please ask for a case number for the call so we"
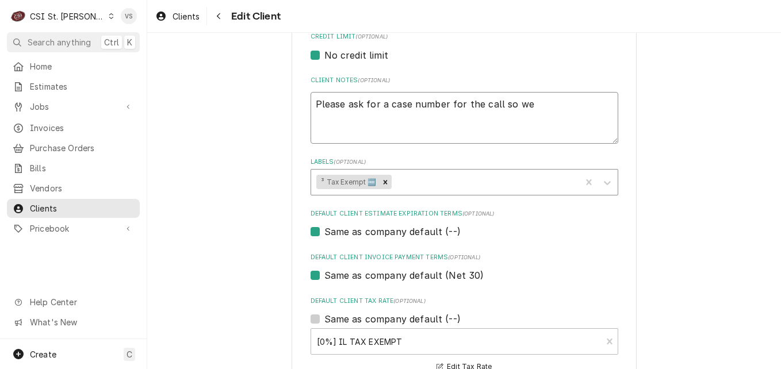
type textarea "x"
type textarea "Please ask for a case number for the call so we"
type textarea "x"
type textarea "Please ask for a case number for the call so we c"
type textarea "x"
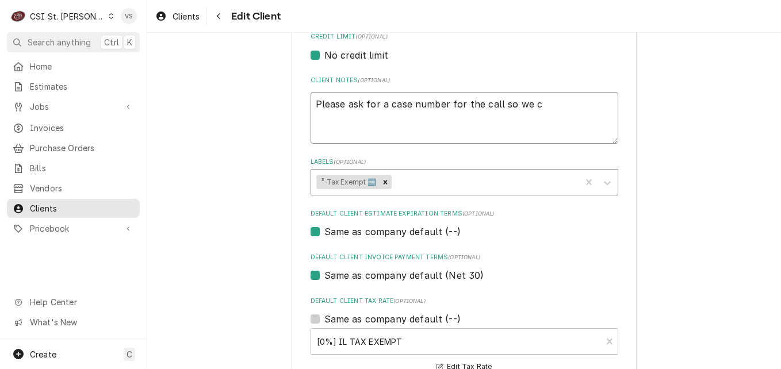
type textarea "Please ask for a case number for the call so we ca"
type textarea "x"
type textarea "Please ask for a case number for the call so we can"
type textarea "x"
type textarea "Please ask for a case number for the call so we can"
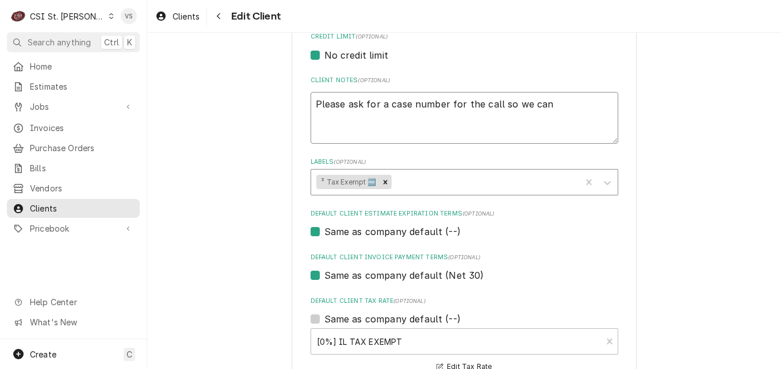
type textarea "x"
type textarea "Please ask for a case number for the call so we can b"
type textarea "x"
type textarea "Please ask for a case number for the call so we can be"
type textarea "x"
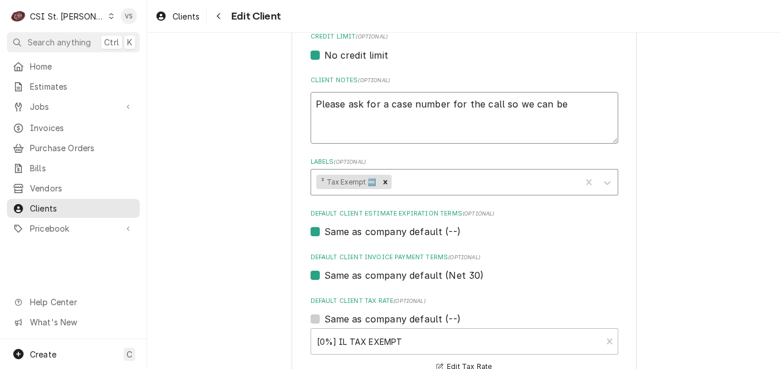
type textarea "Please ask for a case number for the call so we can be"
type textarea "x"
type textarea "Please ask for a case number for the call so we can be p"
type textarea "x"
type textarea "Please ask for a case number for the call so we can be pa"
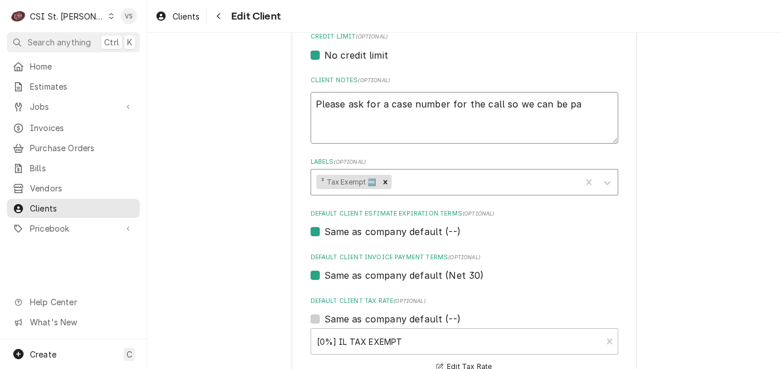
type textarea "x"
type textarea "Please ask for a case number for the call so we can be pai"
type textarea "x"
type textarea "Please ask for a case number for the call so we can be paid"
click at [424, 181] on div "Labels" at bounding box center [485, 182] width 182 height 21
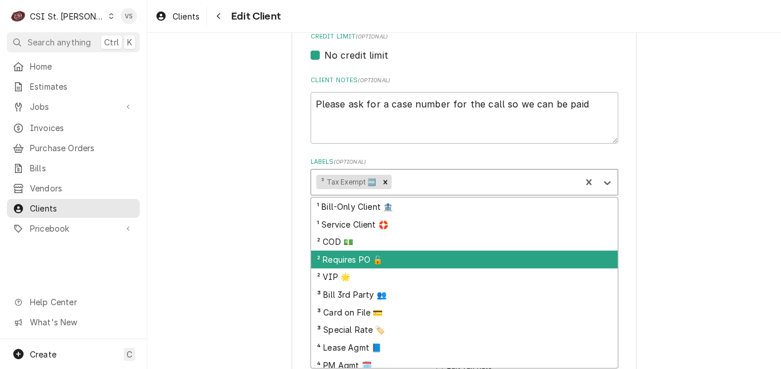
scroll to position [24, 0]
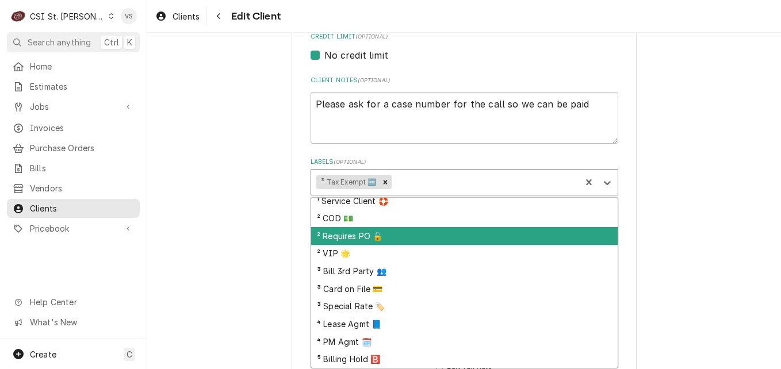
click at [350, 239] on div "² Requires PO 🔓" at bounding box center [464, 236] width 307 height 18
type textarea "x"
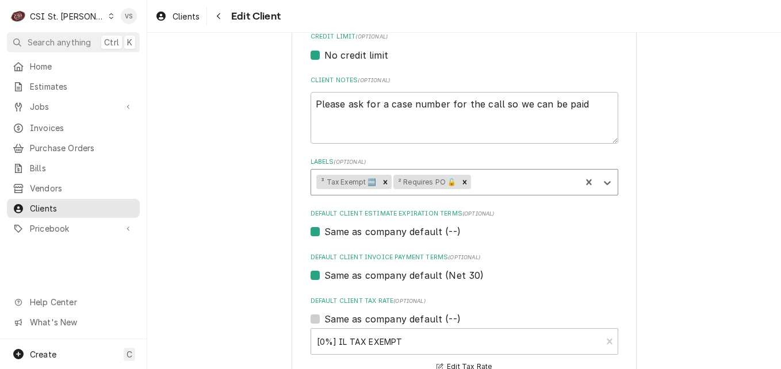
click at [325, 232] on label "Same as company default (--)" at bounding box center [393, 232] width 136 height 14
click at [325, 232] on input "Same as company default (--)" at bounding box center [479, 237] width 308 height 25
checkbox input "false"
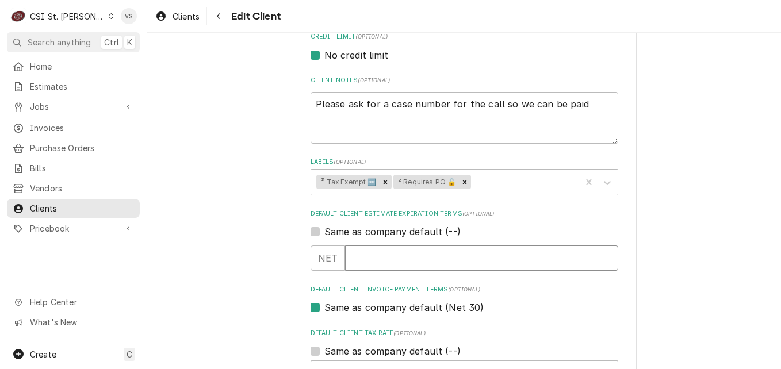
click at [362, 256] on input "Default Client Estimate Expiration Terms" at bounding box center [481, 258] width 273 height 25
type textarea "x"
type input "3"
type textarea "x"
type input "30"
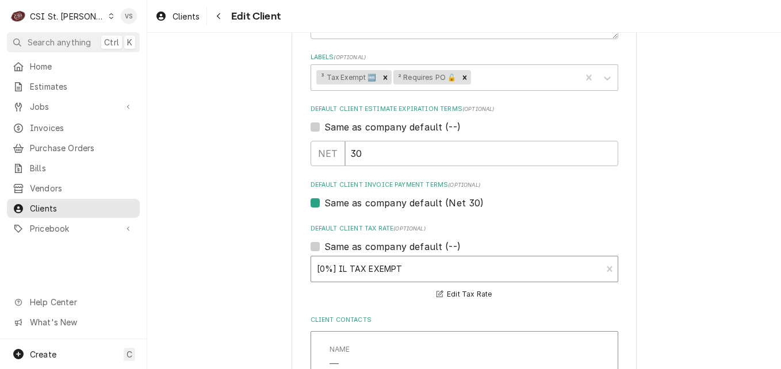
scroll to position [633, 0]
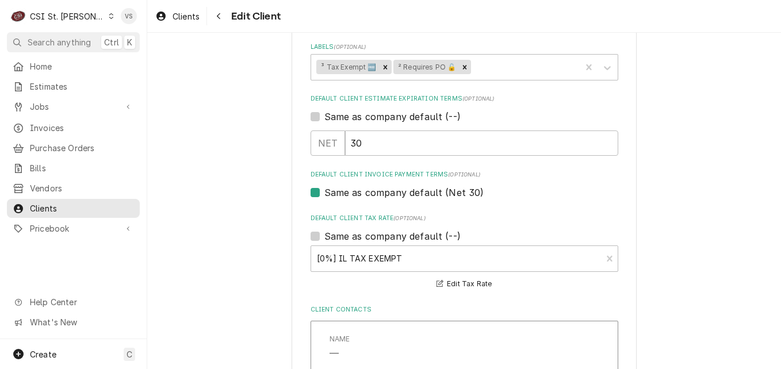
click at [325, 194] on label "Same as company default (Net 30)" at bounding box center [405, 193] width 160 height 14
click at [325, 194] on input "Same as company default (Net 30)" at bounding box center [479, 198] width 308 height 25
checkbox input "false"
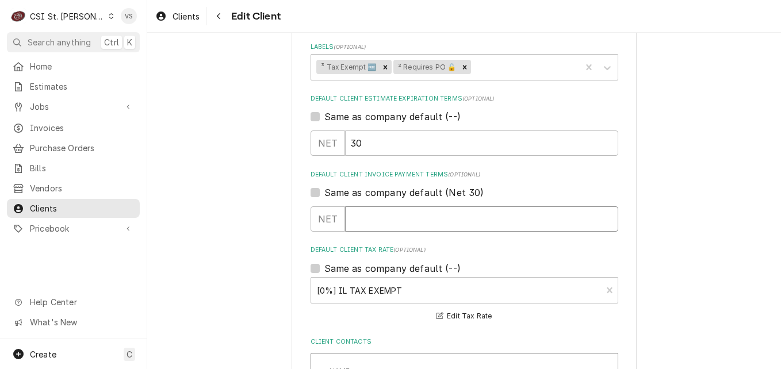
click at [358, 216] on input "Default Client Invoice Payment Terms" at bounding box center [481, 219] width 273 height 25
type textarea "x"
type input "3"
type textarea "x"
type input "30"
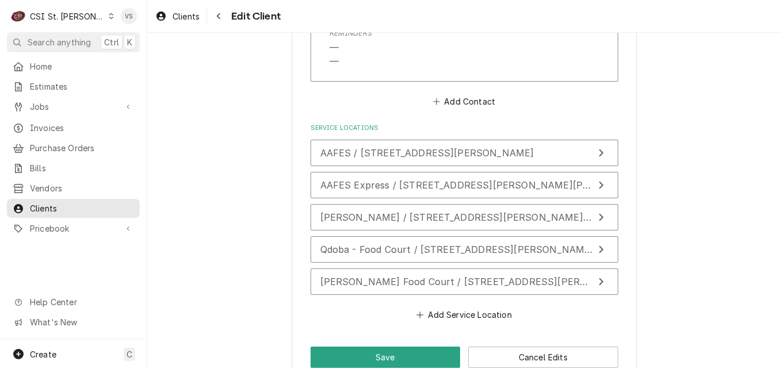
scroll to position [1306, 0]
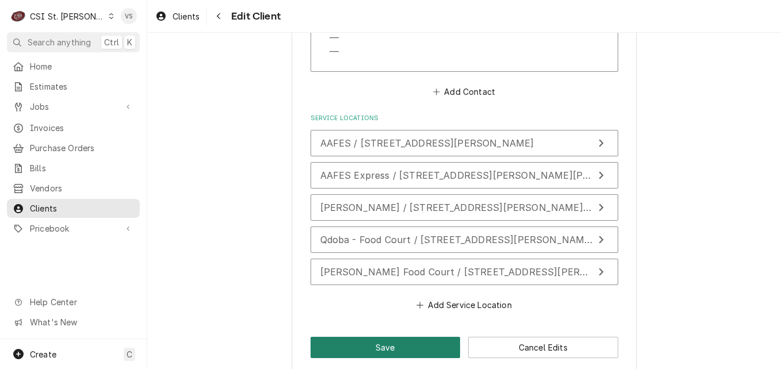
click at [375, 337] on button "Save" at bounding box center [386, 347] width 150 height 21
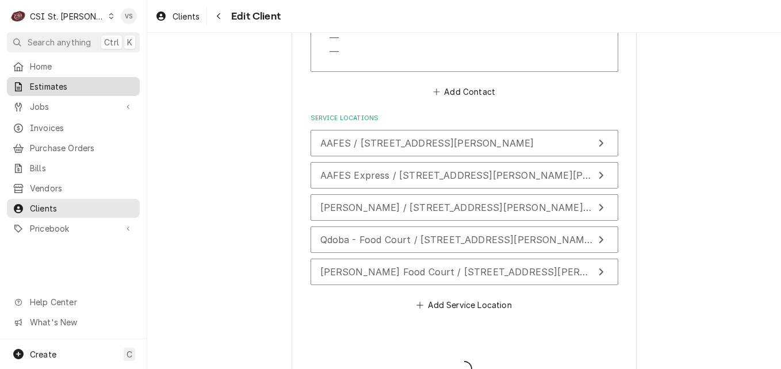
type textarea "x"
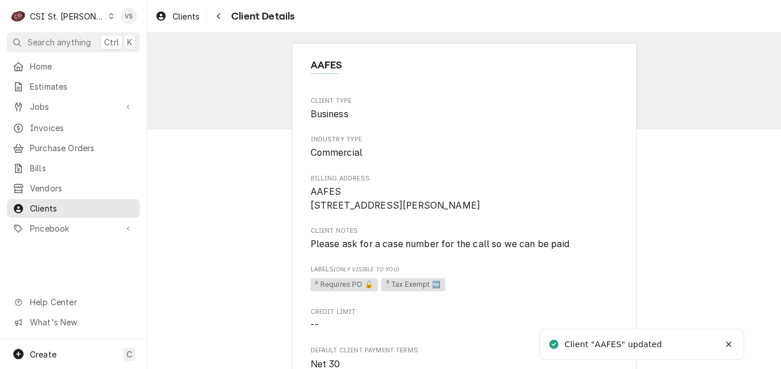
click at [54, 123] on span "Invoices" at bounding box center [82, 128] width 104 height 12
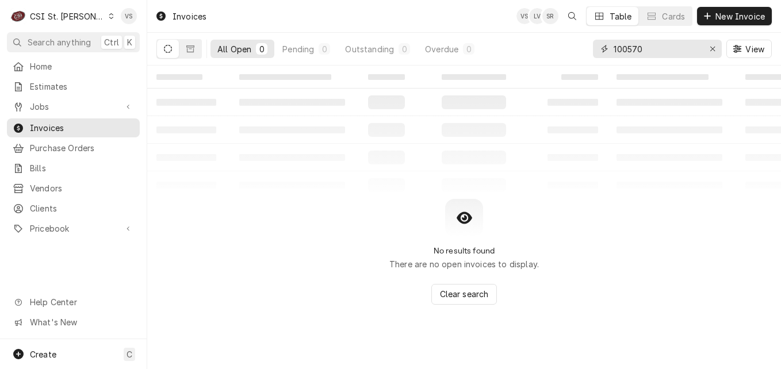
drag, startPoint x: 602, startPoint y: 48, endPoint x: 596, endPoint y: 48, distance: 5.8
click at [596, 48] on div "100570" at bounding box center [657, 49] width 129 height 18
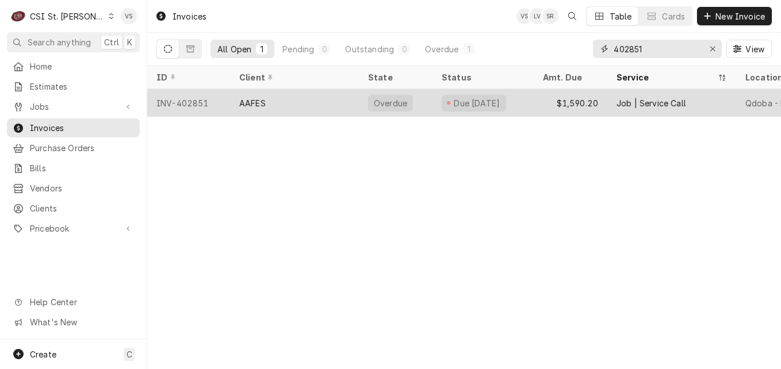
type input "402851"
click at [274, 106] on div "AAFES" at bounding box center [294, 103] width 129 height 28
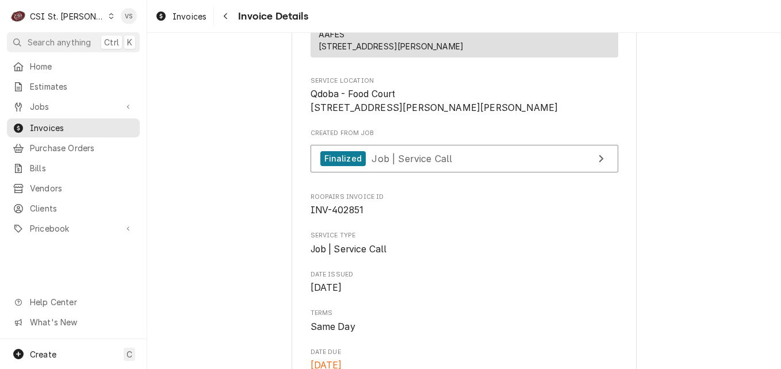
scroll to position [230, 0]
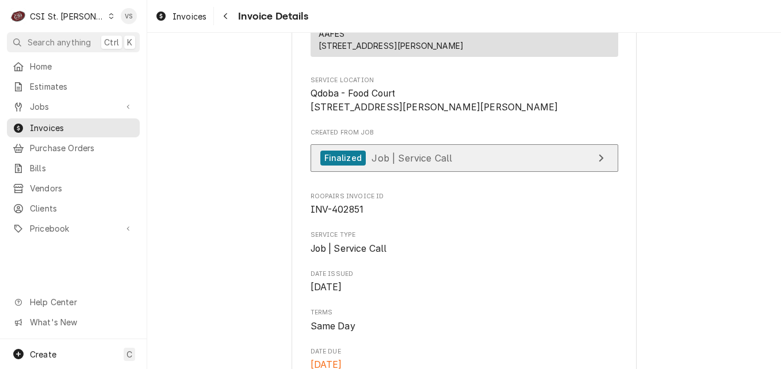
click at [458, 173] on link "Finalized Job | Service Call" at bounding box center [465, 158] width 308 height 28
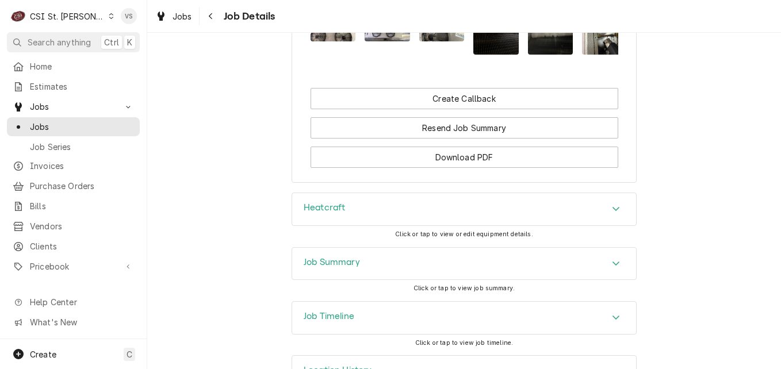
scroll to position [1488, 0]
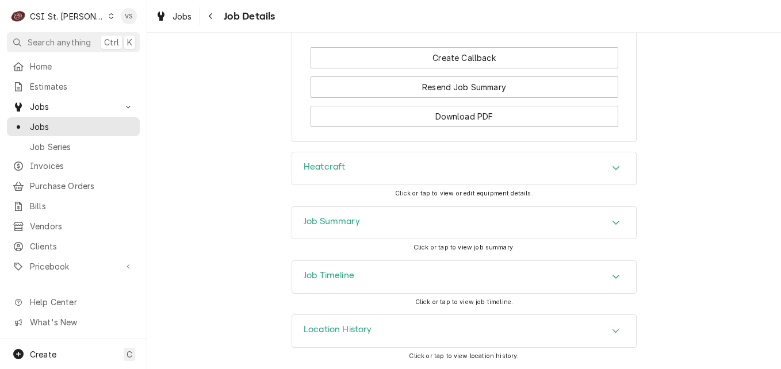
click at [612, 275] on icon "Accordion Header" at bounding box center [616, 276] width 8 height 9
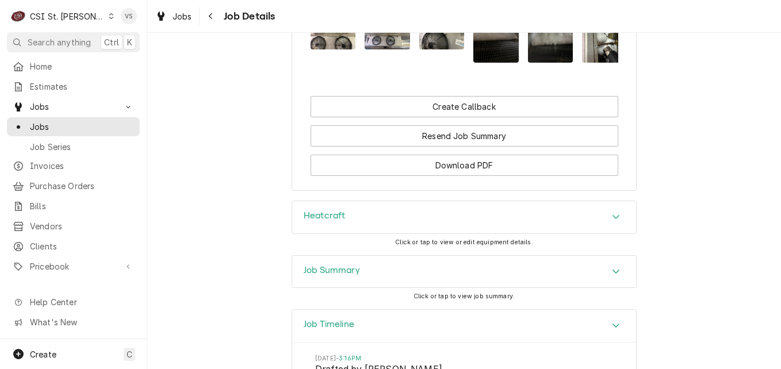
scroll to position [1422, 0]
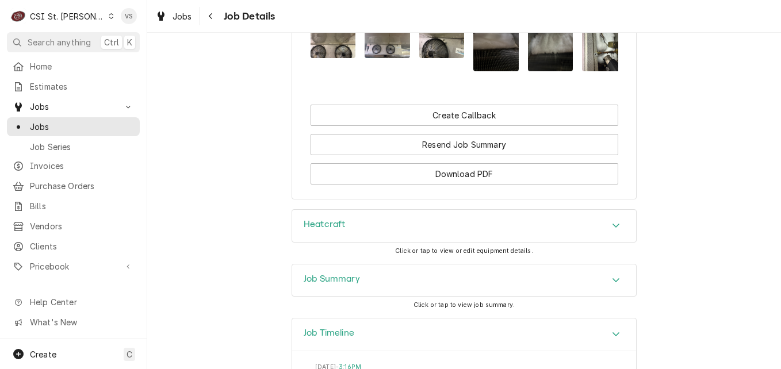
click at [612, 285] on icon "Accordion Header" at bounding box center [616, 280] width 8 height 9
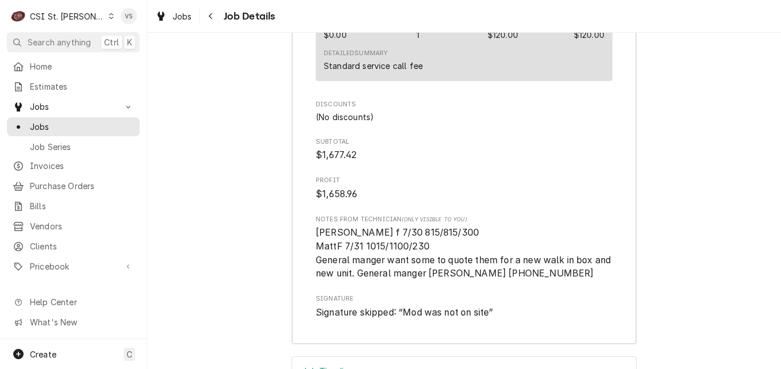
scroll to position [3781, 0]
